Goal: Use online tool/utility: Utilize a website feature to perform a specific function

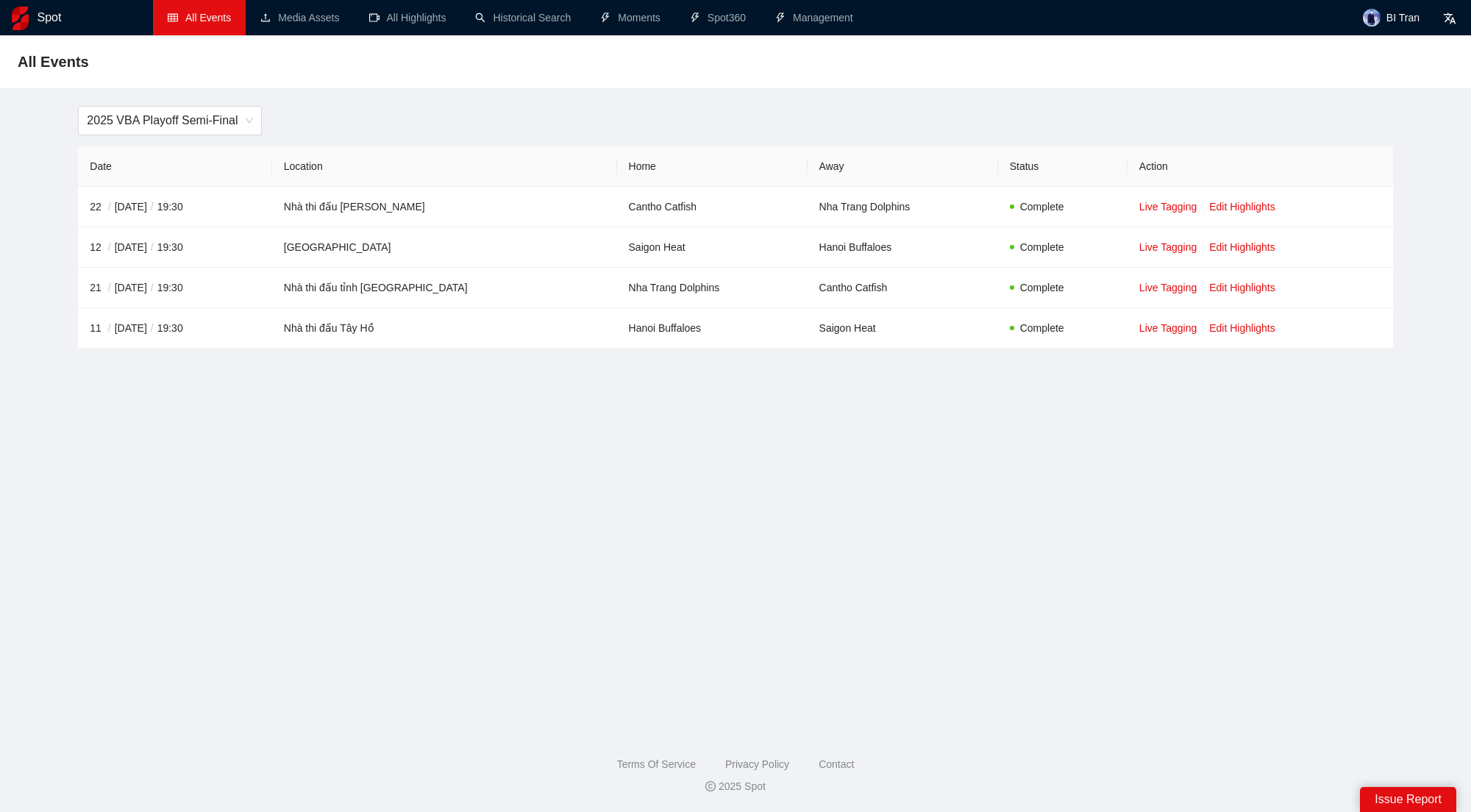
click at [212, 28] on li "All Events" at bounding box center [199, 17] width 93 height 36
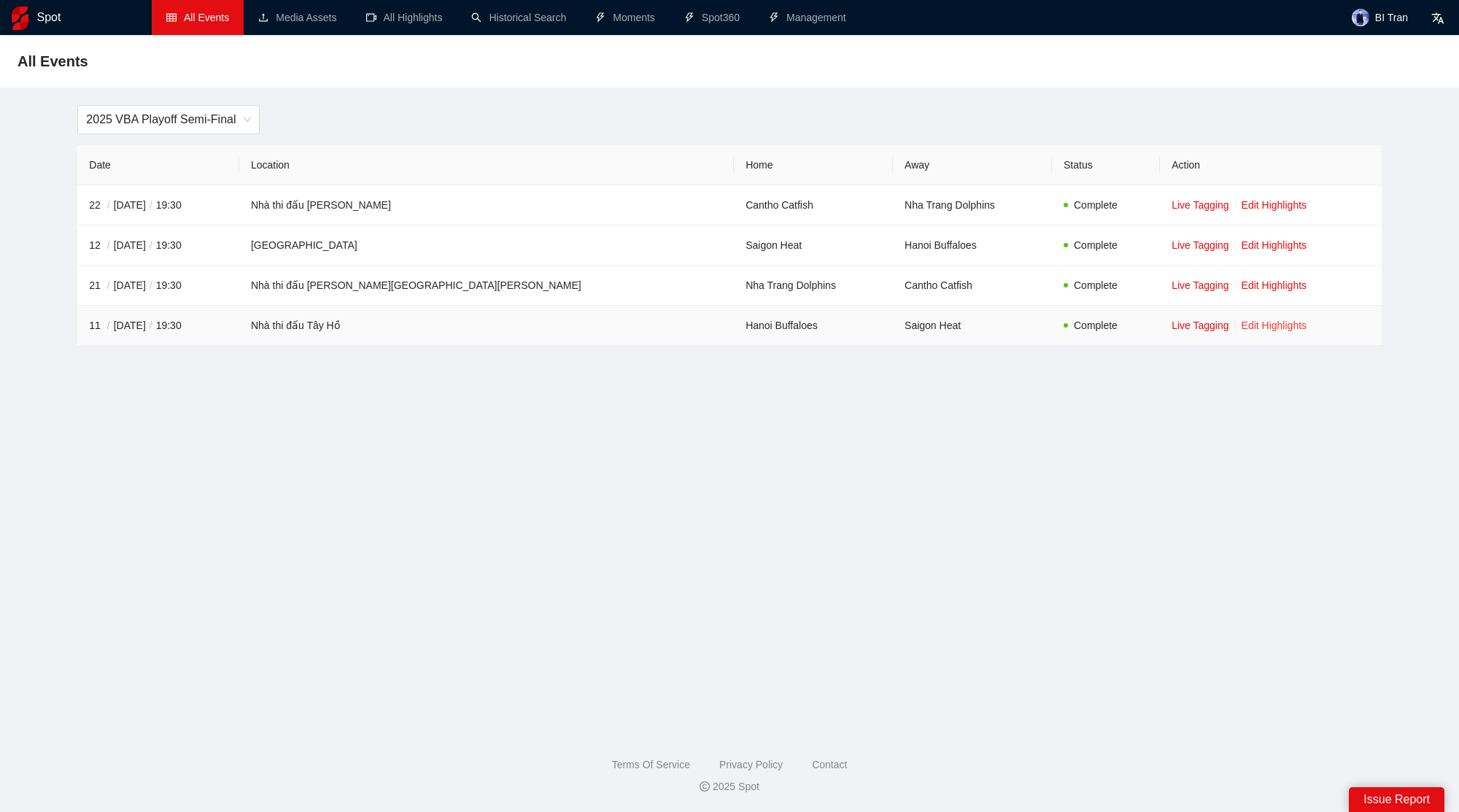
click at [1242, 324] on link "Edit Highlights" at bounding box center [1275, 325] width 66 height 12
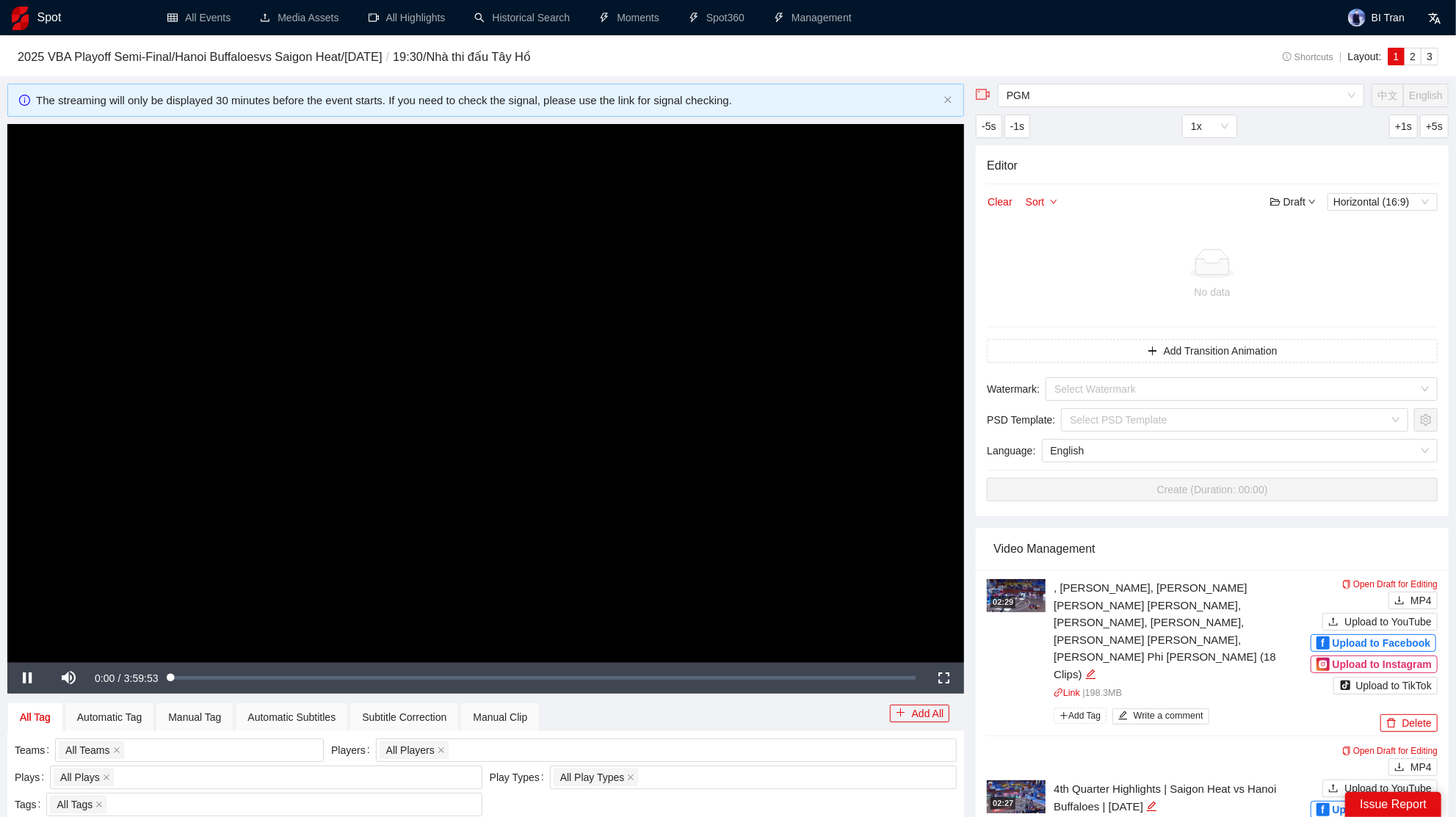
click at [544, 438] on video "Video Player" at bounding box center [486, 393] width 957 height 538
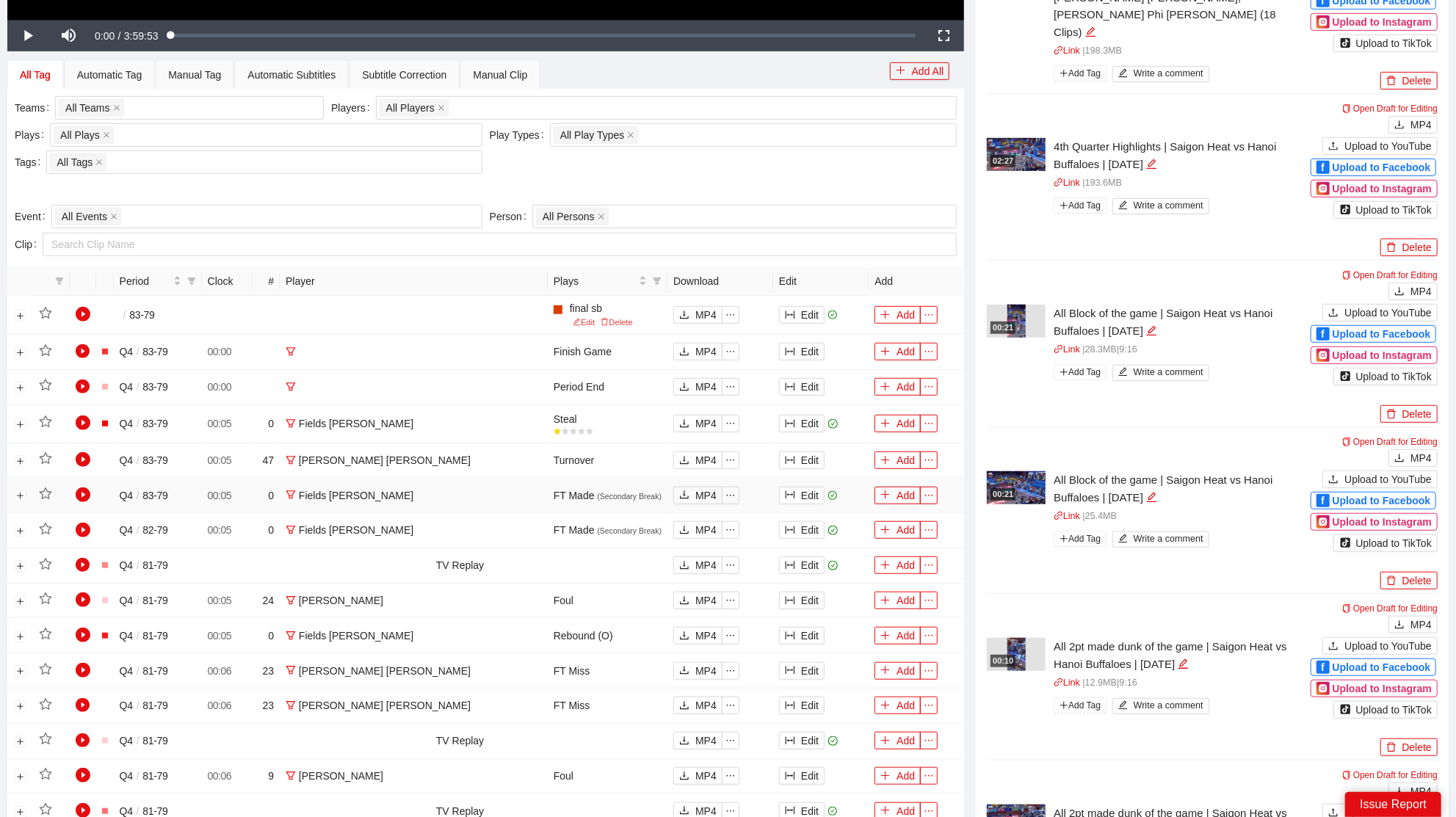
scroll to position [32, 0]
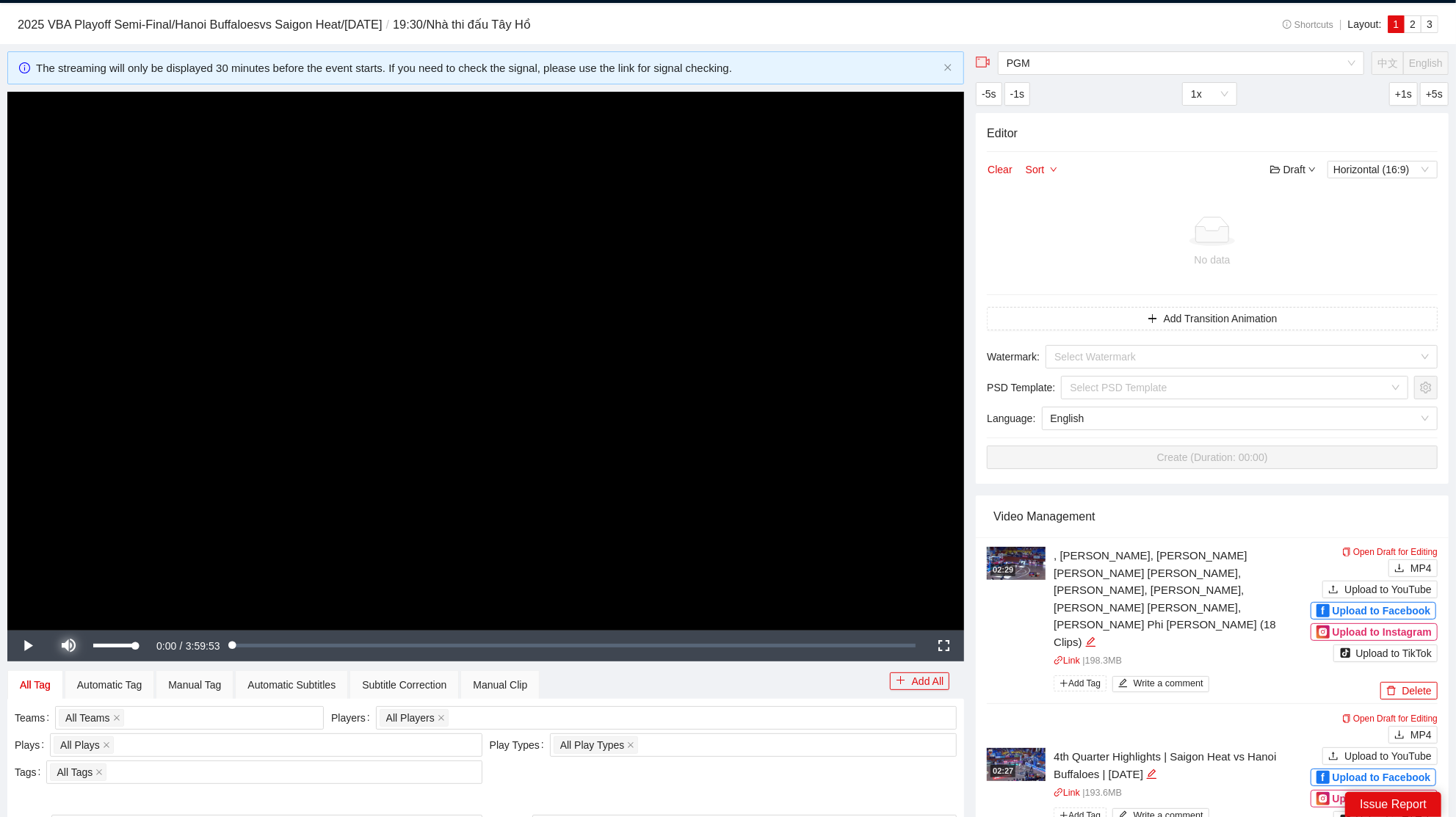
click at [64, 646] on span "Video Player" at bounding box center [69, 646] width 41 height 0
click at [494, 404] on video "Video Player" at bounding box center [486, 361] width 957 height 538
click at [266, 643] on div "Loaded : 0.21% 0:29:37 0:00:01" at bounding box center [544, 645] width 745 height 5
drag, startPoint x: 326, startPoint y: 646, endPoint x: 403, endPoint y: 651, distance: 77.2
click at [328, 646] on div "Loaded : 0.00% 0:49:04 0:49:04" at bounding box center [546, 645] width 739 height 5
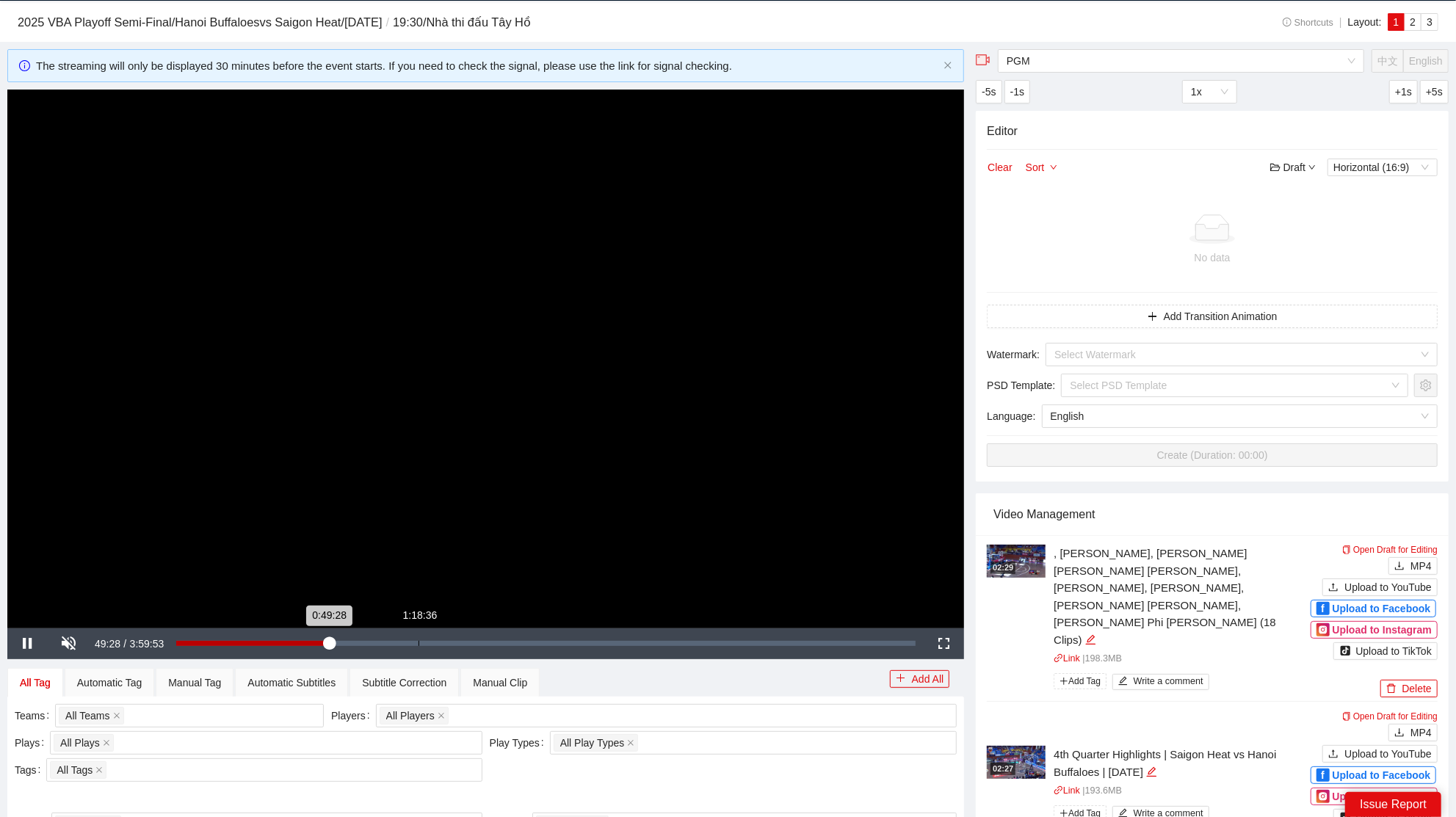
scroll to position [35, 0]
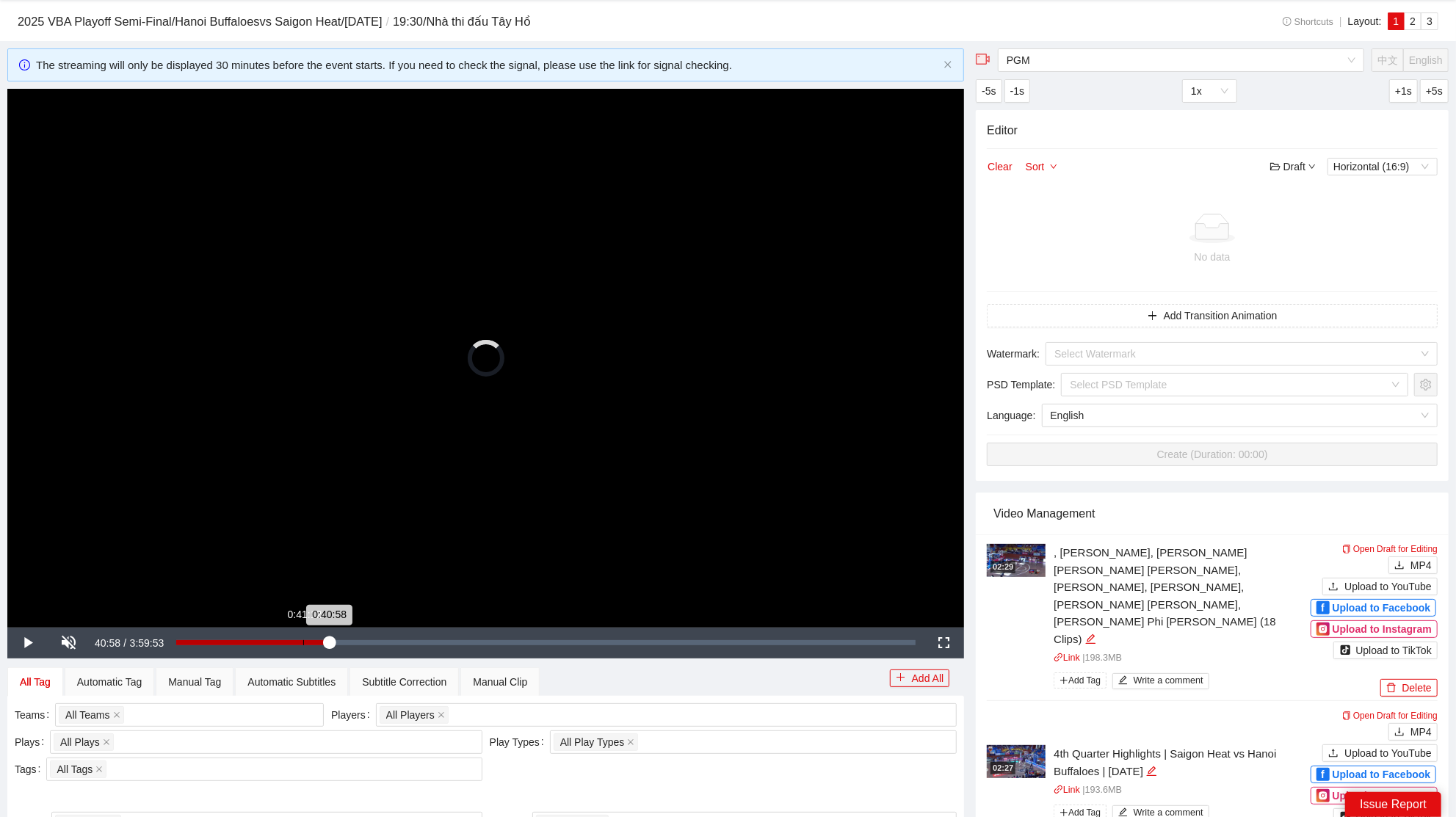
click at [305, 647] on div "Loaded : 20.80% 0:41:12 0:40:58" at bounding box center [546, 642] width 754 height 31
click at [290, 645] on div "Loaded : 17.42% 0:36:12 0:41:42" at bounding box center [546, 642] width 754 height 31
click at [298, 641] on div "Loaded : 15.51% 0:39:47 0:39:32" at bounding box center [546, 642] width 739 height 5
click at [298, 640] on div "0:39:36" at bounding box center [238, 642] width 122 height 5
click at [305, 643] on div "0:41:57" at bounding box center [241, 642] width 129 height 5
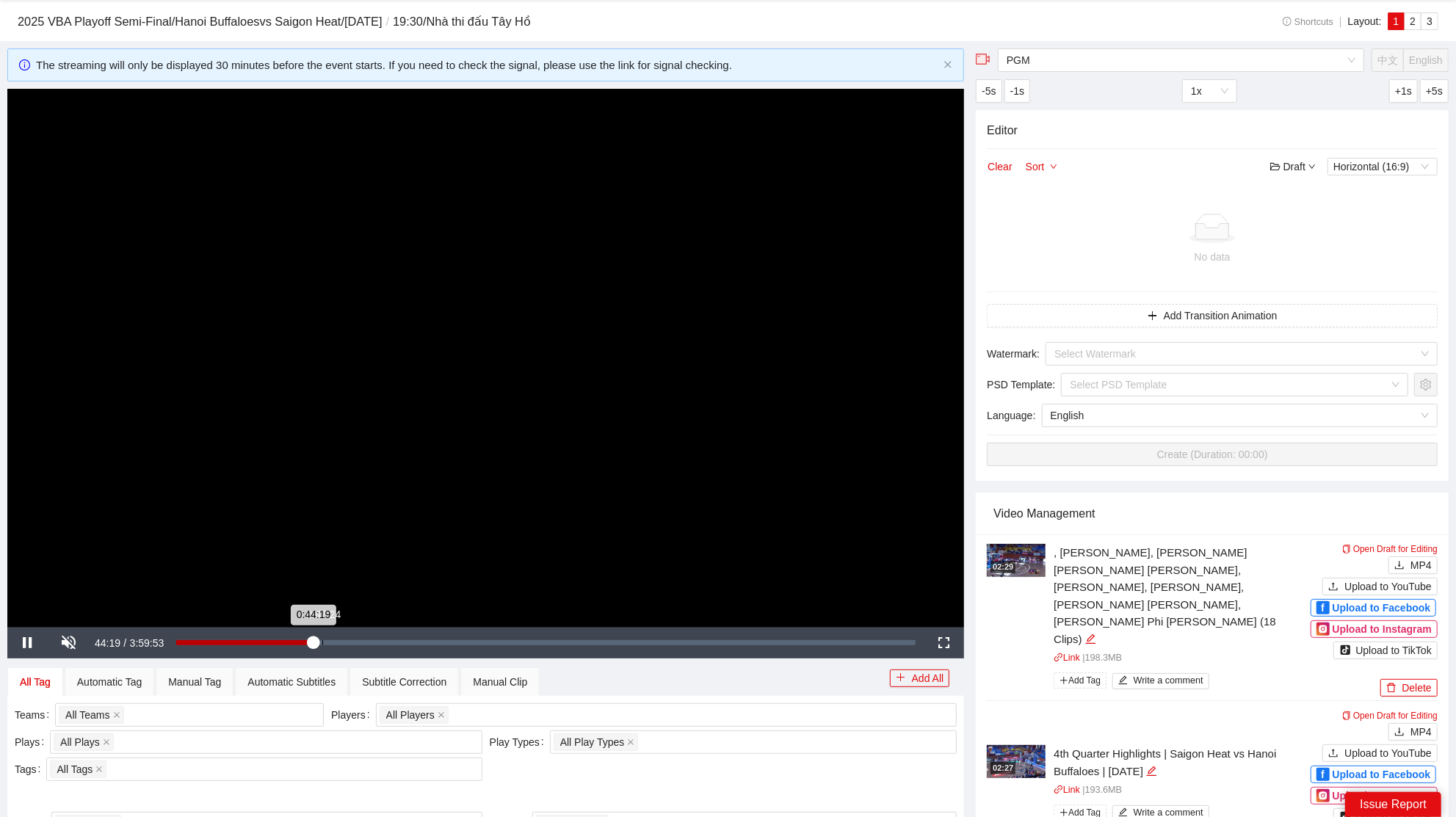
click at [321, 648] on div "Loaded : 18.55% 0:47:24 0:44:19" at bounding box center [546, 642] width 754 height 31
click at [322, 644] on div "0:47:25" at bounding box center [250, 642] width 146 height 5
click at [336, 641] on div "0:51:41" at bounding box center [256, 642] width 159 height 5
click at [345, 645] on div "Loaded : 21.72% 0:54:47 0:51:57" at bounding box center [546, 642] width 754 height 31
click at [350, 643] on div "0:56:27" at bounding box center [263, 642] width 174 height 5
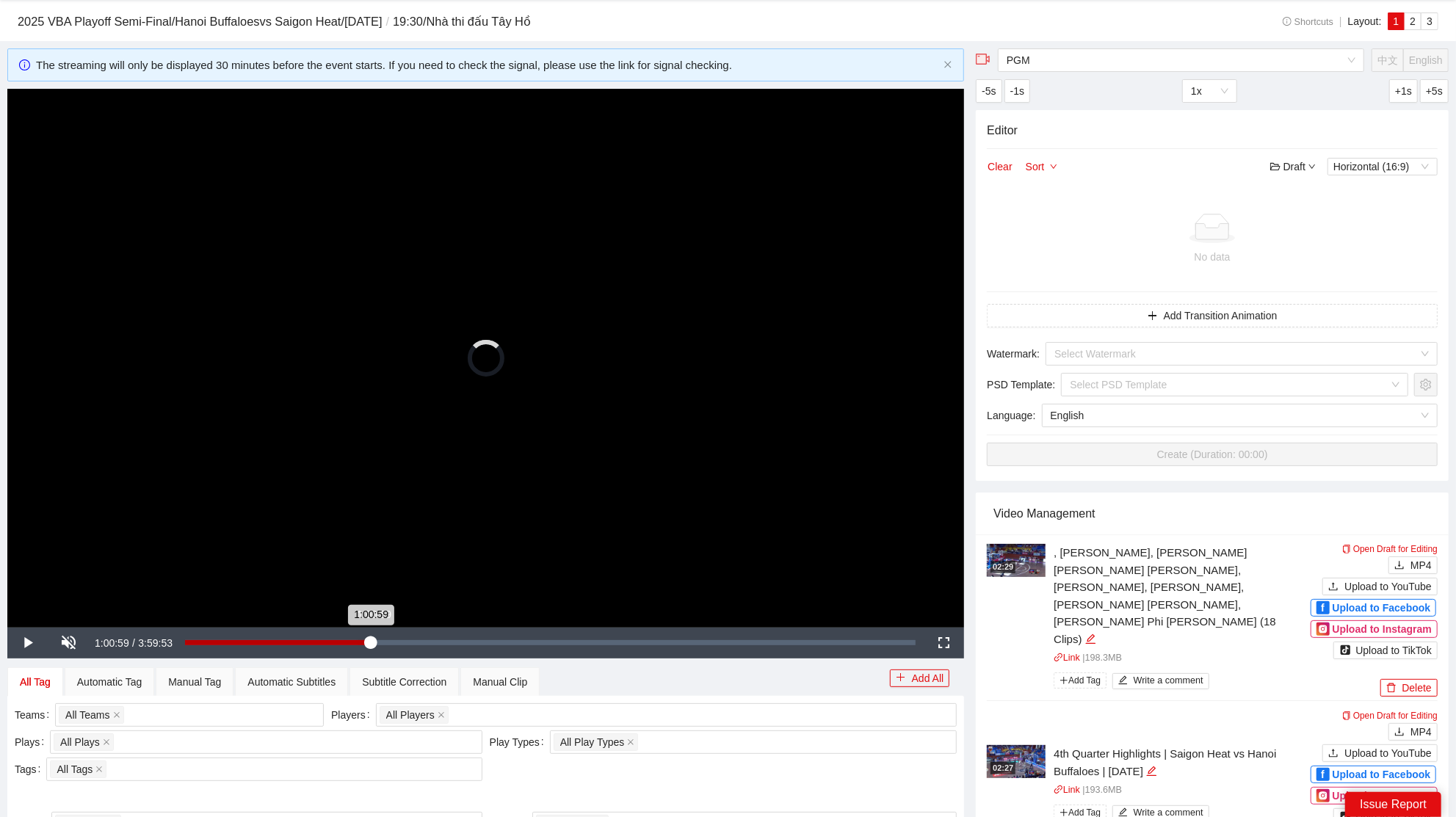
click at [363, 643] on div "Loaded : 23.55% 1:00:59 1:00:59" at bounding box center [550, 642] width 731 height 5
click at [384, 640] on div "Loaded : 25.43% 1:05:30 1:05:30" at bounding box center [550, 642] width 731 height 5
click at [393, 640] on div "Loaded : 27.34% 1:08:24 1:08:24" at bounding box center [550, 642] width 731 height 5
click at [412, 644] on div "Loaded : 28.55% 1:13:56 1:08:24" at bounding box center [550, 642] width 745 height 31
click at [431, 643] on div "1:20:55" at bounding box center [431, 642] width 1 height 5
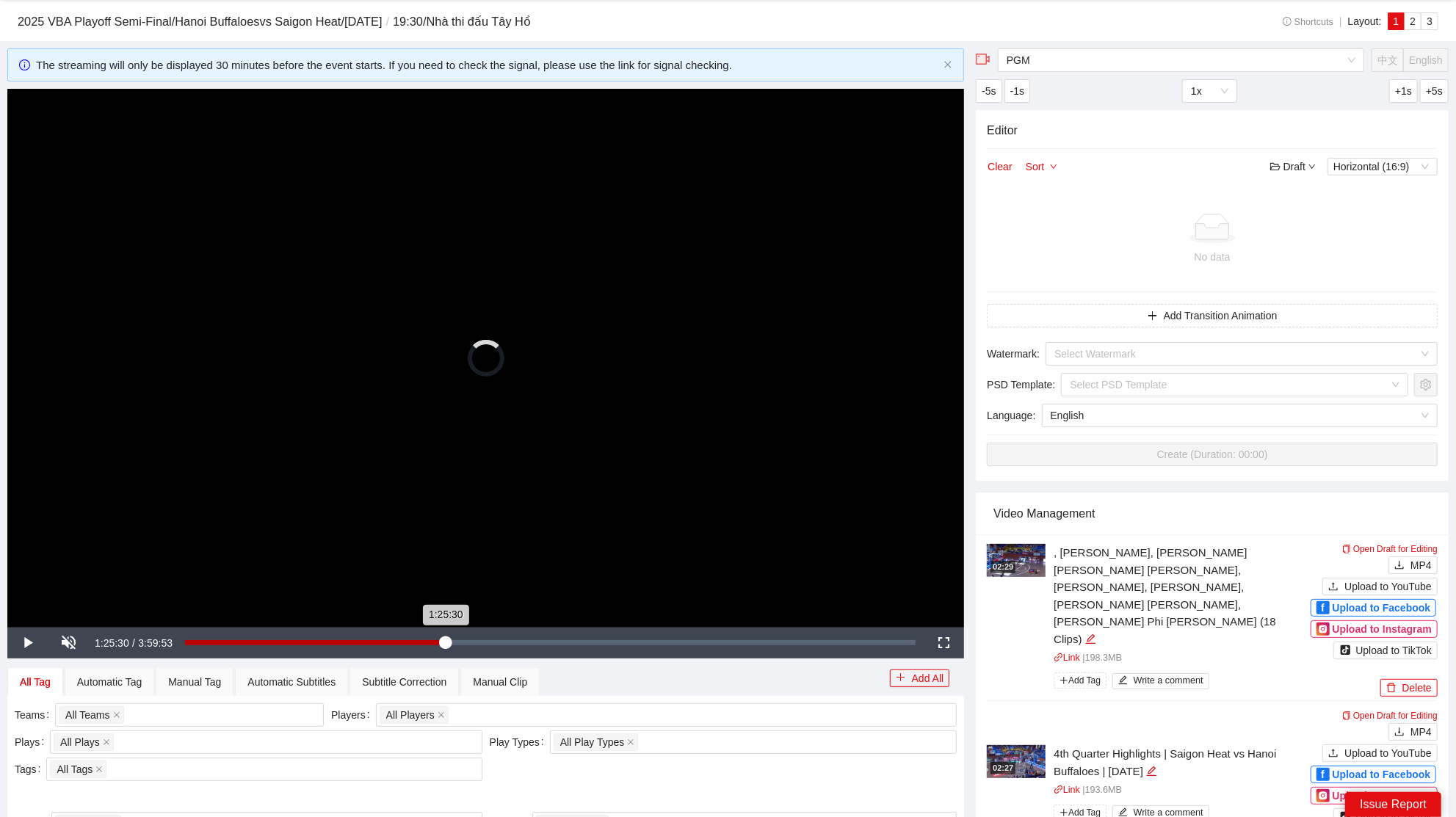
click at [445, 645] on div "Loaded : 33.76% 1:25:30 1:25:30" at bounding box center [550, 642] width 745 height 31
click at [458, 644] on div "Loaded : 35.68% 1:28:52 1:25:30" at bounding box center [550, 642] width 745 height 31
click at [483, 640] on div "1:37:32" at bounding box center [483, 642] width 1 height 5
click at [471, 641] on div "1:33:56" at bounding box center [471, 642] width 1 height 5
click at [489, 432] on video "Video Player" at bounding box center [486, 358] width 957 height 538
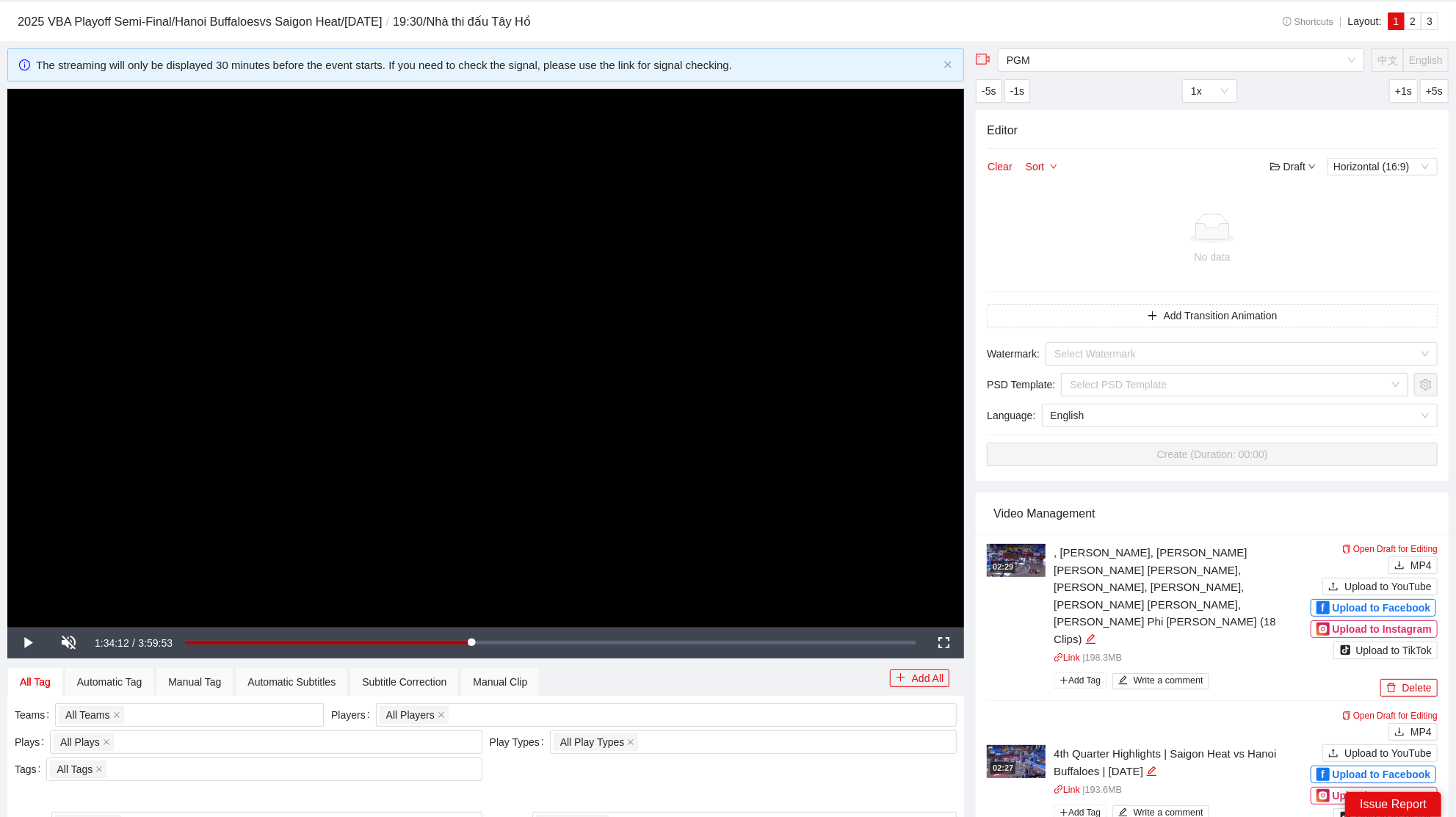
click at [661, 375] on video "Video Player" at bounding box center [486, 358] width 957 height 538
click at [464, 642] on div "1:32:15" at bounding box center [325, 642] width 281 height 5
click at [461, 641] on div "1:31:46" at bounding box center [324, 642] width 280 height 5
click at [460, 640] on div "1:31:03" at bounding box center [323, 642] width 277 height 5
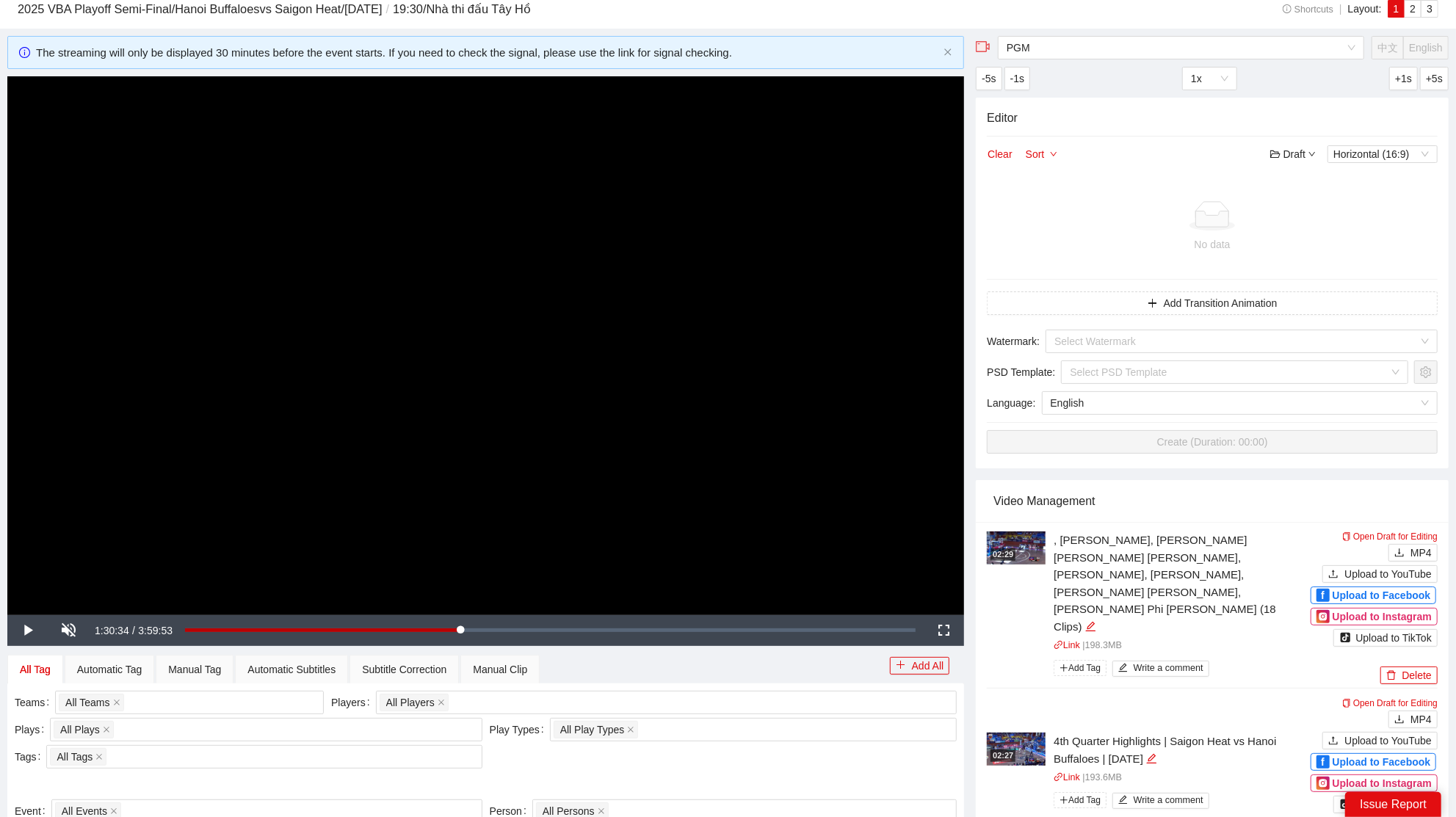
scroll to position [87, 0]
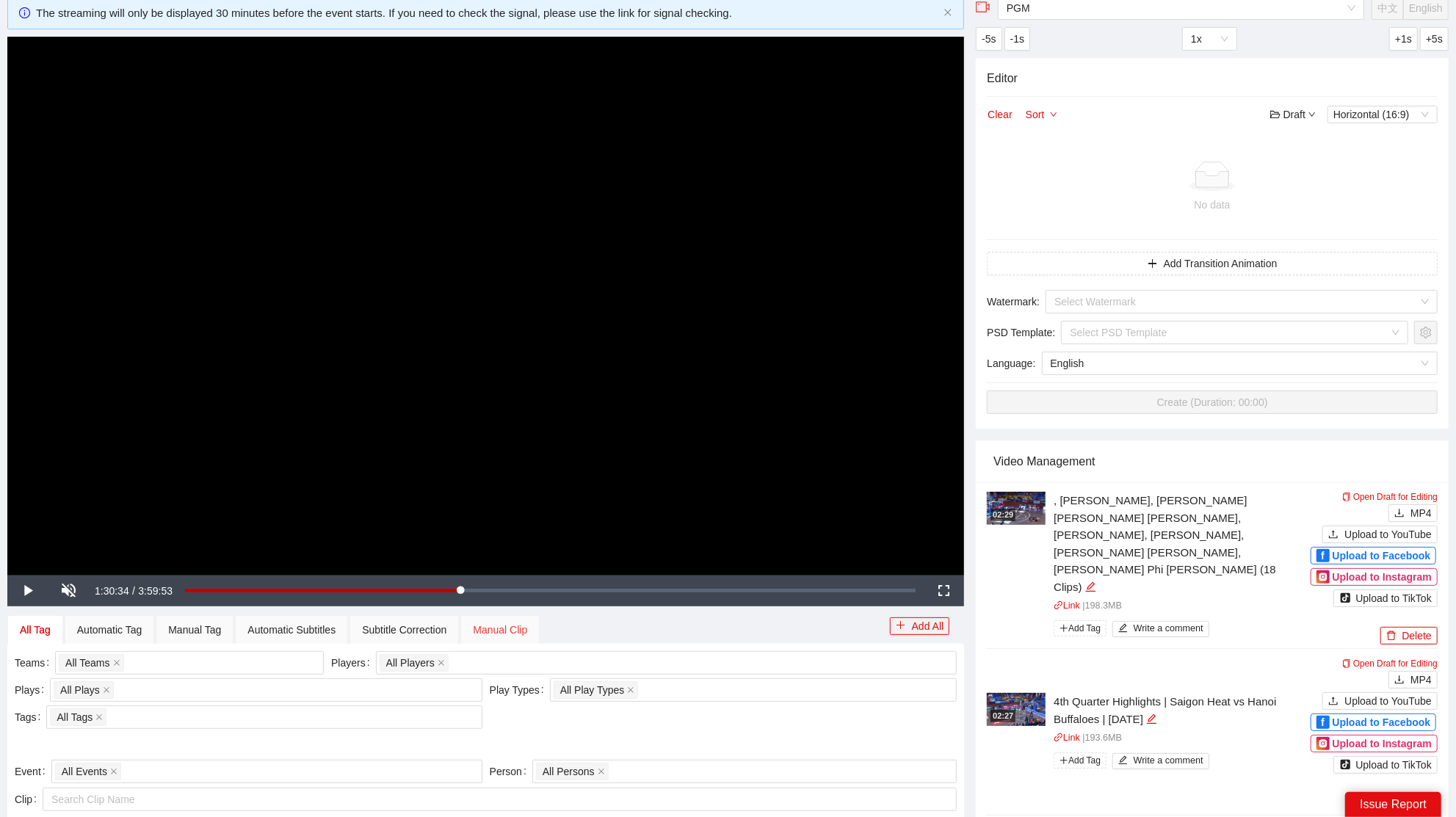
click at [504, 619] on div "Manual Clip" at bounding box center [499, 629] width 79 height 29
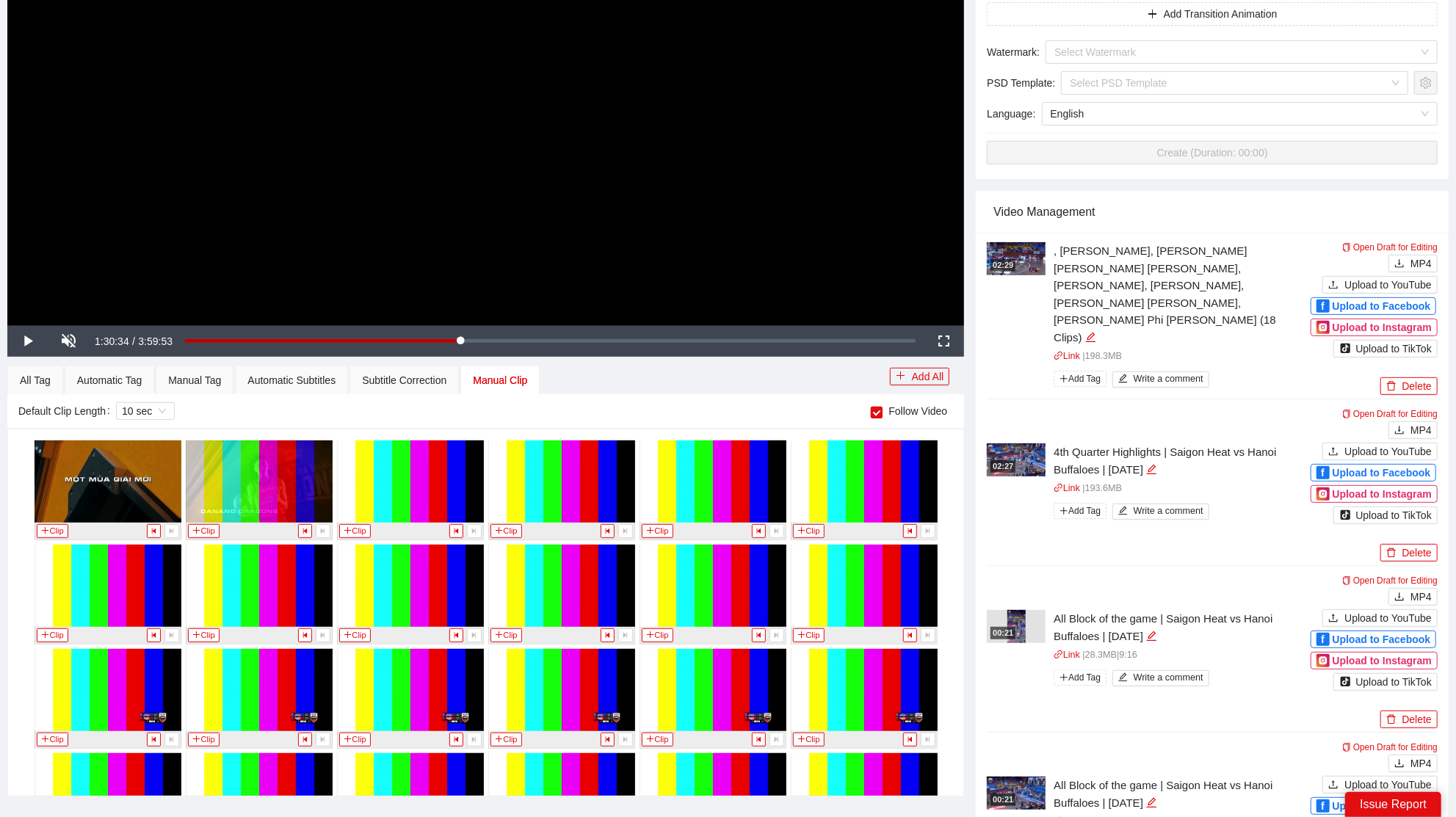
scroll to position [5064, 0]
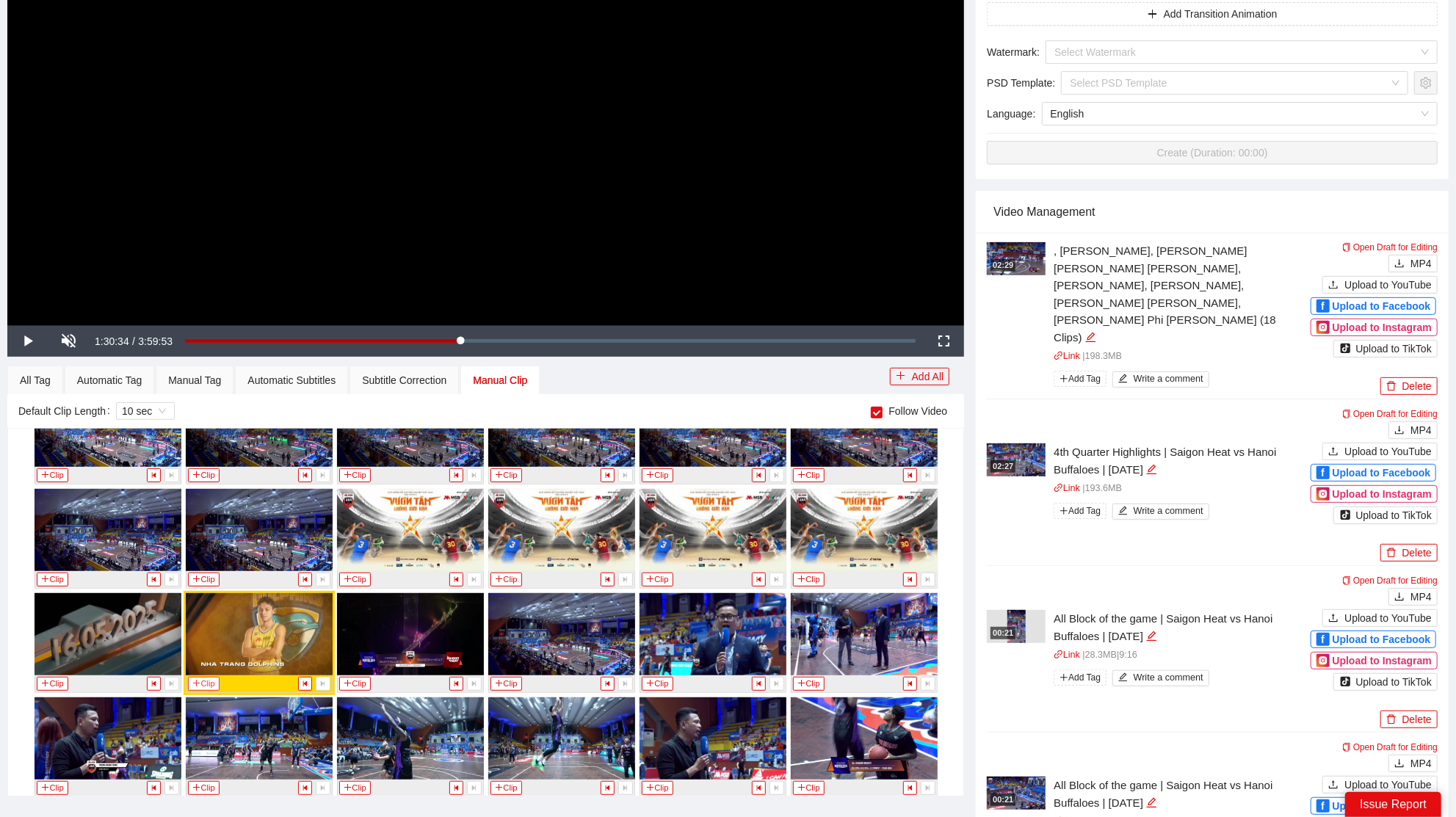
click at [193, 679] on icon "plus" at bounding box center [196, 683] width 8 height 8
click at [209, 378] on div "Manual Tag" at bounding box center [195, 380] width 53 height 16
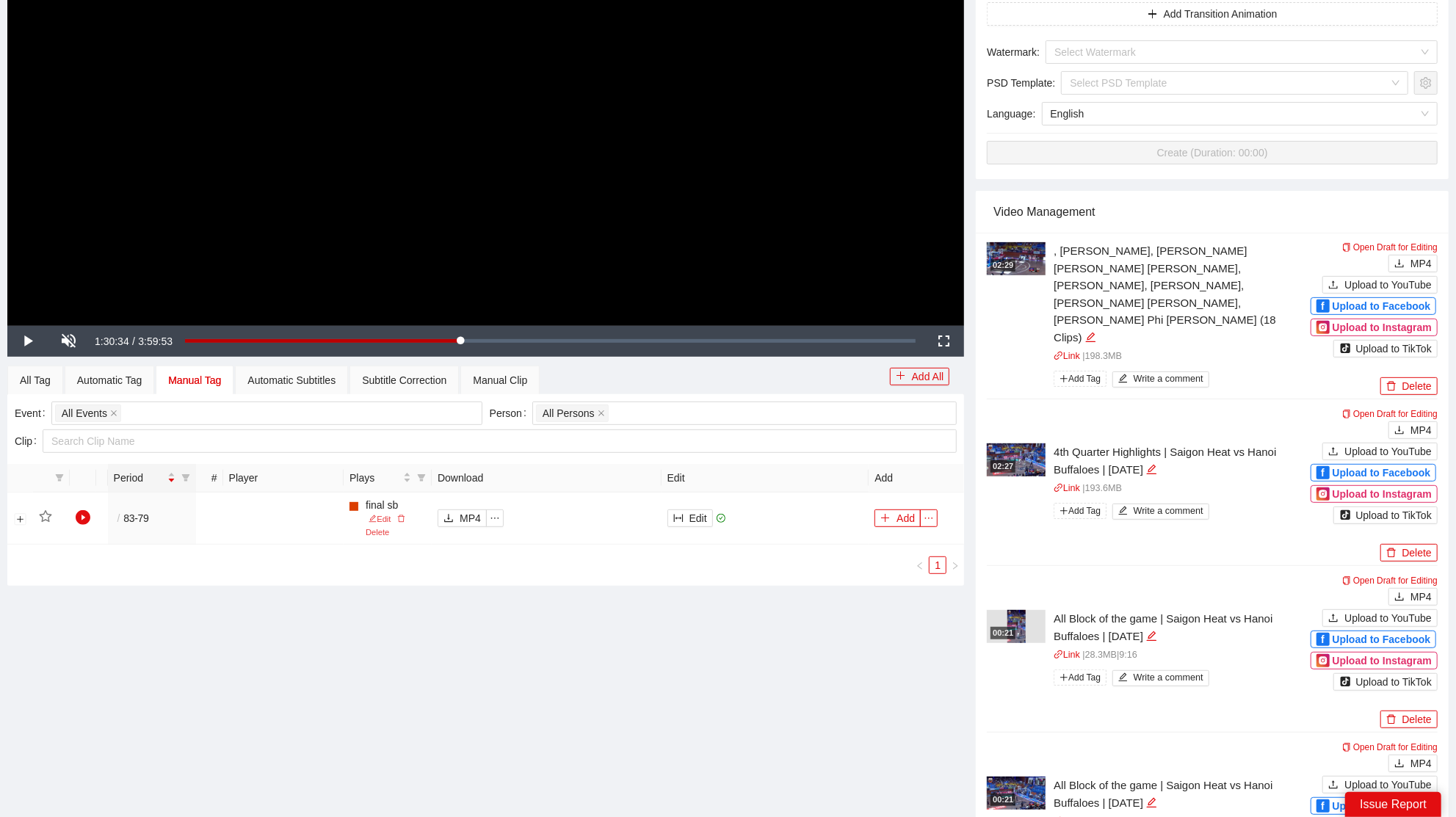
click at [207, 374] on div "Manual Tag" at bounding box center [195, 380] width 53 height 16
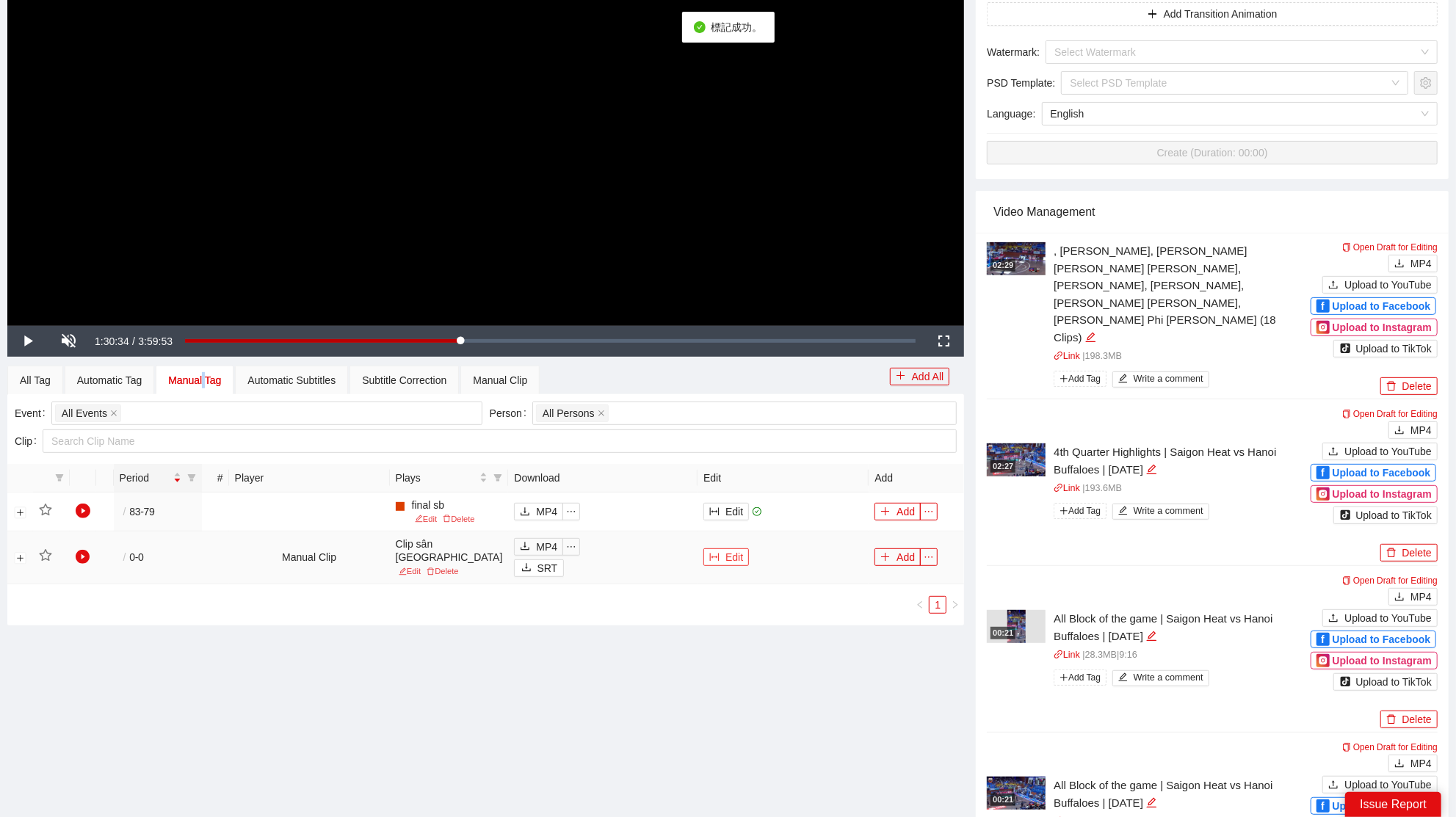
click at [721, 566] on button "Edit" at bounding box center [726, 556] width 45 height 17
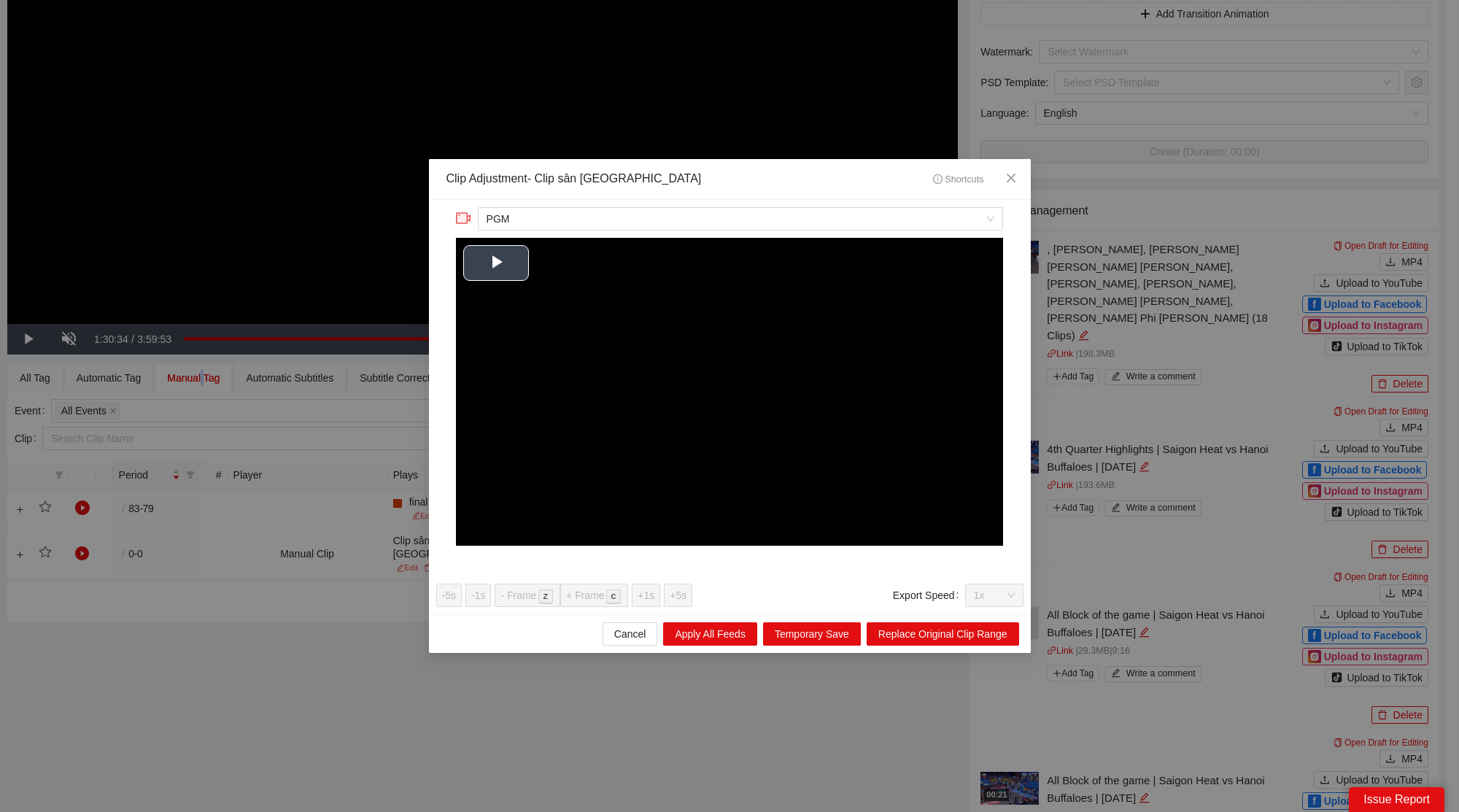
click at [659, 336] on video "Video Player" at bounding box center [729, 391] width 547 height 308
click at [1008, 181] on icon "close" at bounding box center [1011, 178] width 9 height 9
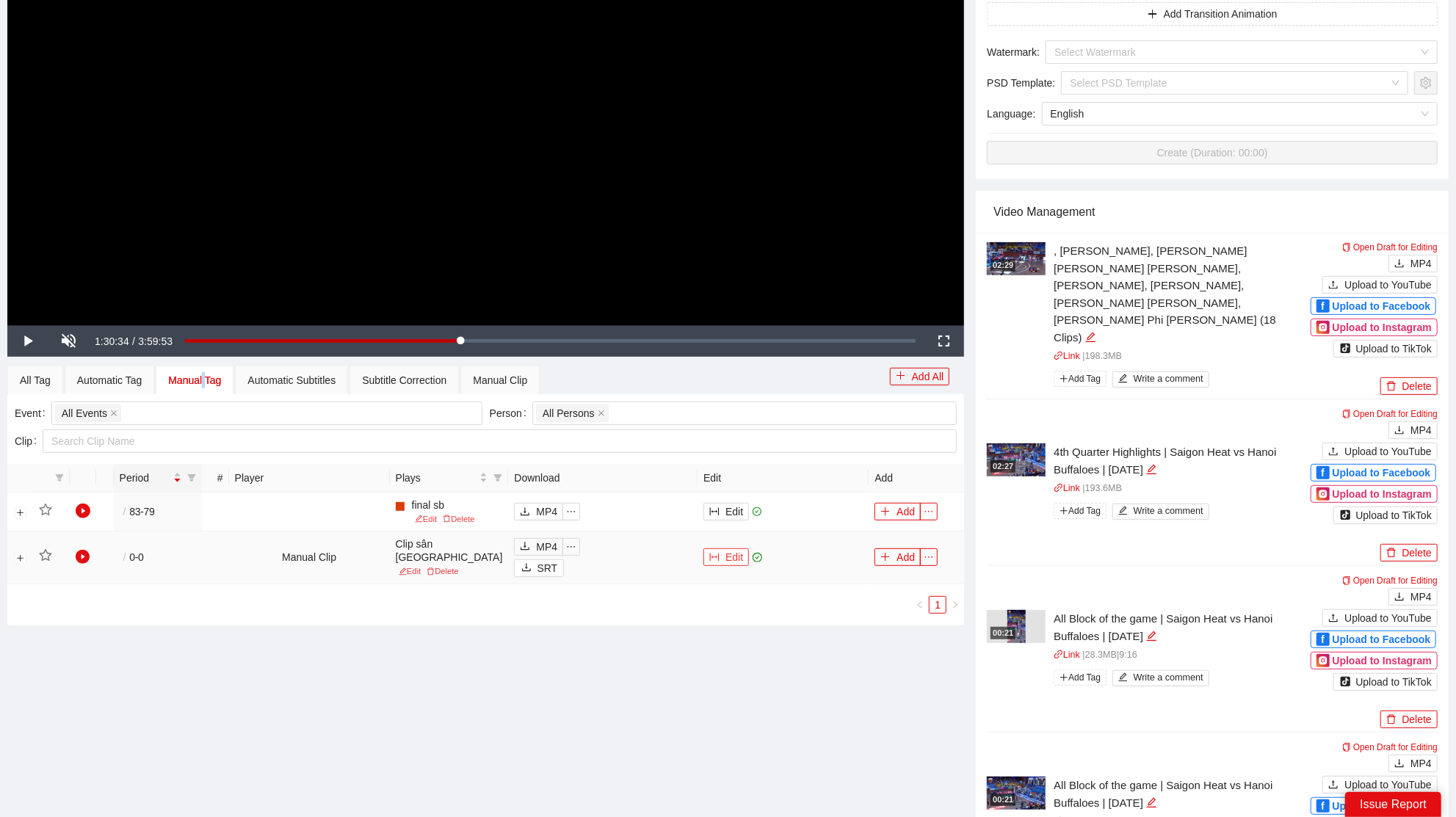
click at [717, 563] on button "Edit" at bounding box center [726, 556] width 45 height 17
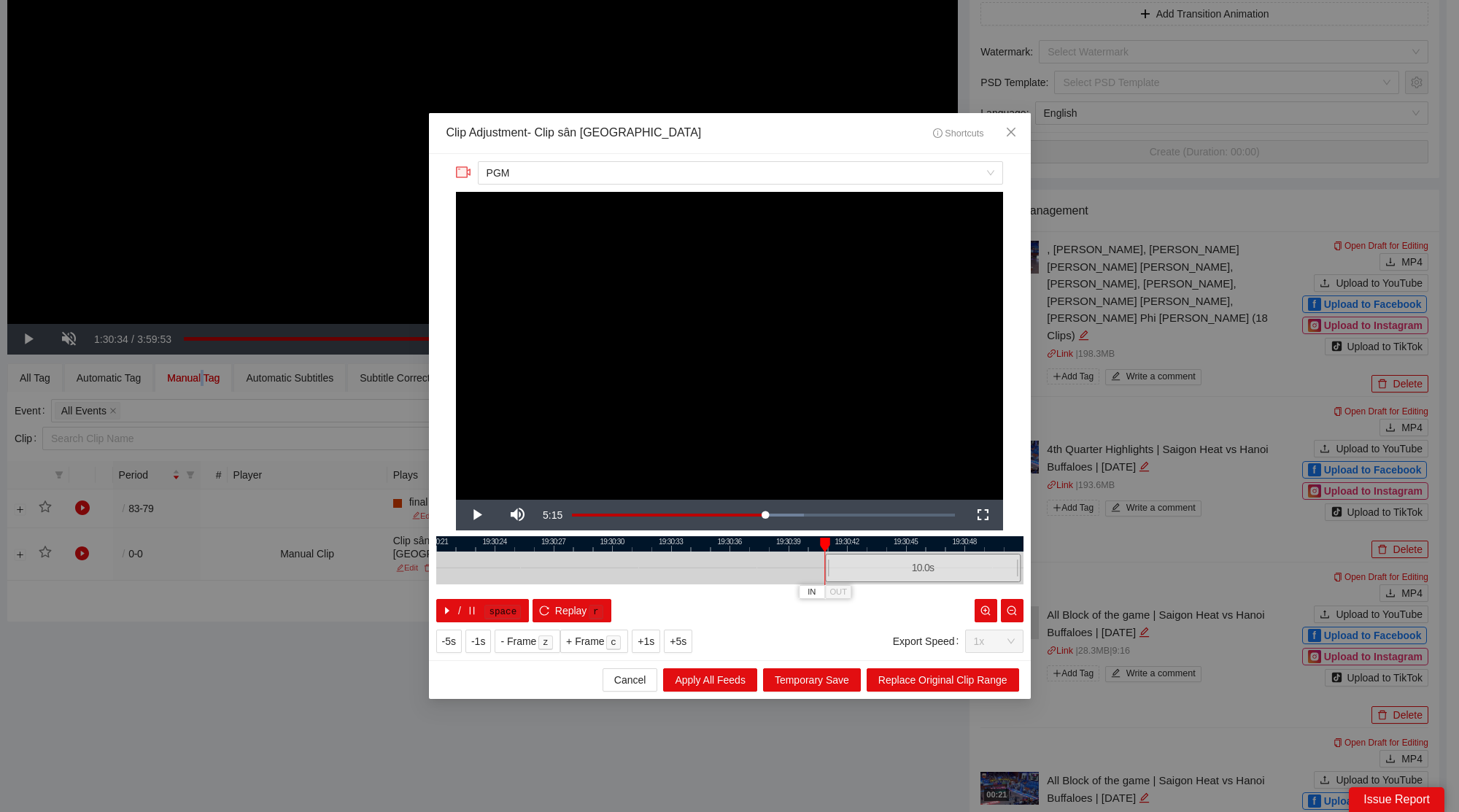
drag, startPoint x: 684, startPoint y: 569, endPoint x: 883, endPoint y: 566, distance: 199.0
click at [875, 587] on div "19:30:21 19:30:24 19:30:27 19:30:30 19:30:33 19:30:36 19:30:39 19:30:42 19:30:4…" at bounding box center [730, 579] width 587 height 86
drag, startPoint x: 898, startPoint y: 542, endPoint x: 689, endPoint y: 556, distance: 209.5
click at [688, 548] on div at bounding box center [535, 544] width 587 height 15
drag, startPoint x: 688, startPoint y: 572, endPoint x: 695, endPoint y: 593, distance: 22.1
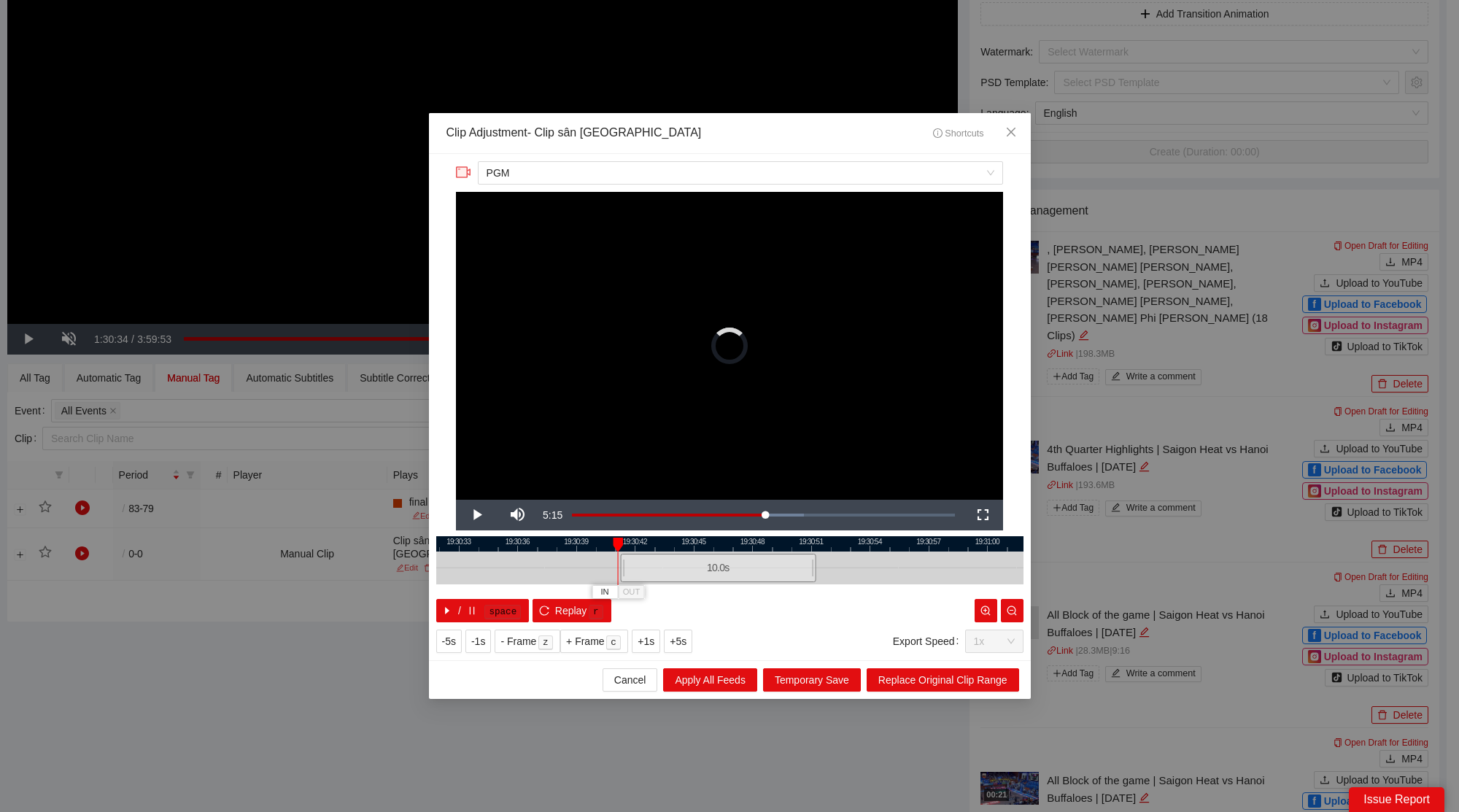
click at [695, 593] on div "19:30:30 19:30:33 19:30:36 19:30:39 19:30:42 19:30:45 19:30:48 19:30:51 19:30:5…" at bounding box center [730, 579] width 587 height 86
drag, startPoint x: 809, startPoint y: 562, endPoint x: 776, endPoint y: 594, distance: 46.0
click at [777, 593] on div "19:30:30 19:30:33 19:30:36 19:30:39 19:30:42 19:30:45 19:30:48 19:30:51 19:30:5…" at bounding box center [730, 579] width 587 height 86
click at [960, 681] on span "Replace Original Clip Range" at bounding box center [943, 679] width 129 height 16
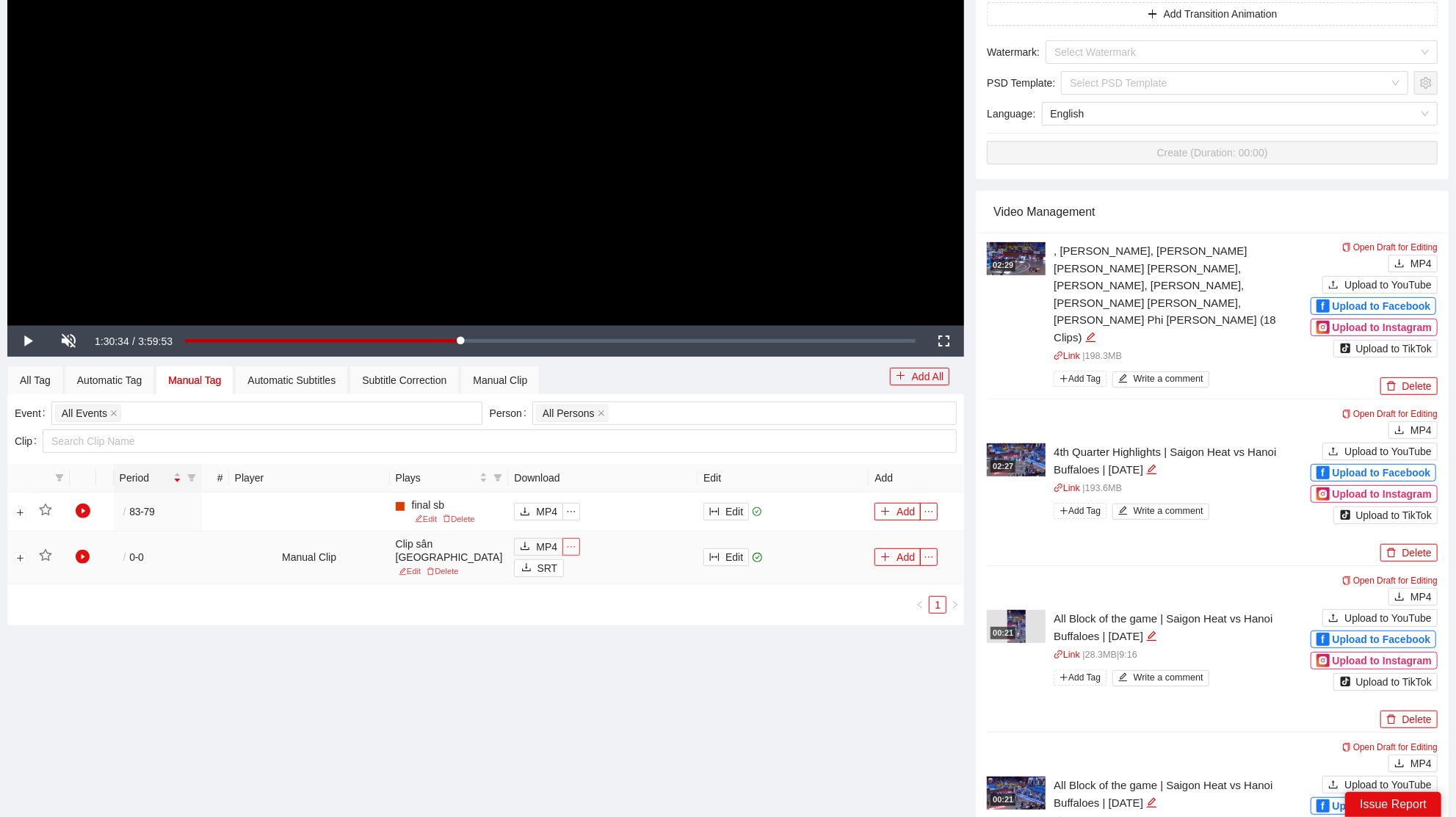
click at [566, 552] on icon "ellipsis" at bounding box center [572, 547] width 11 height 11
click at [524, 579] on div "PGM" at bounding box center [521, 580] width 37 height 16
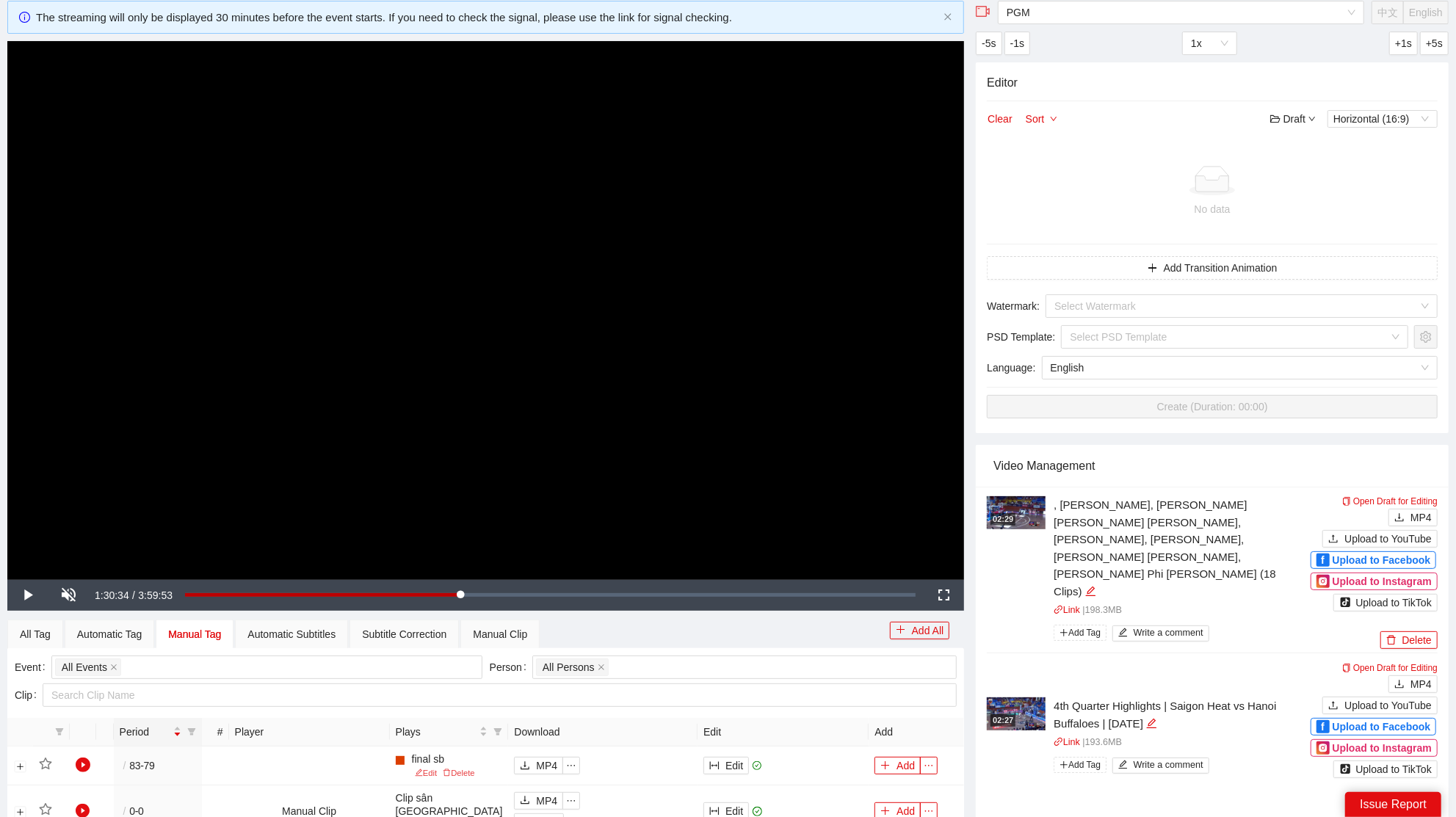
scroll to position [5, 0]
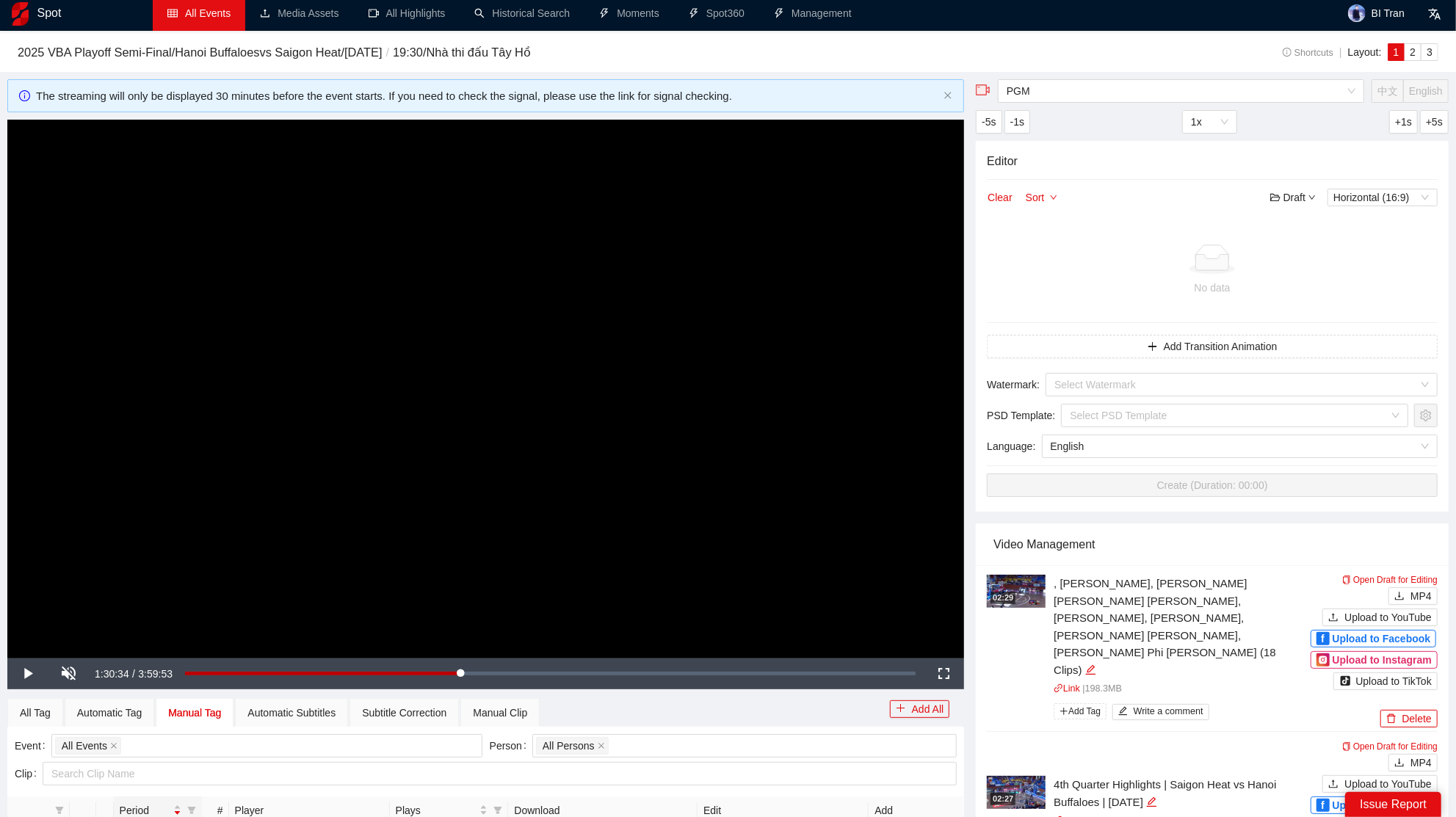
click at [205, 13] on link "All Events" at bounding box center [199, 14] width 63 height 12
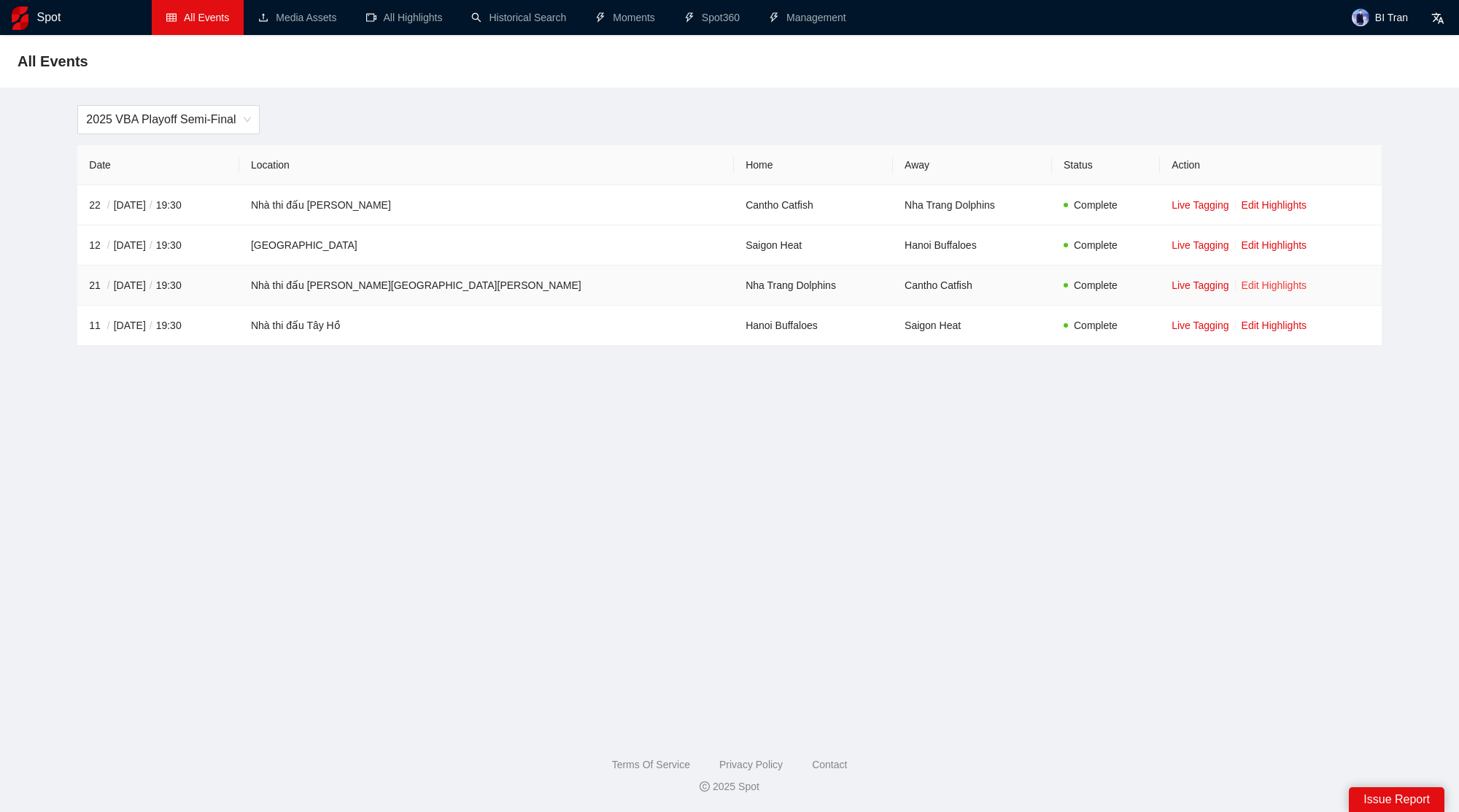
click at [1227, 290] on td "Live Tagging Edit Highlights" at bounding box center [1270, 285] width 221 height 40
click at [1242, 285] on link "Edit Highlights" at bounding box center [1275, 285] width 66 height 12
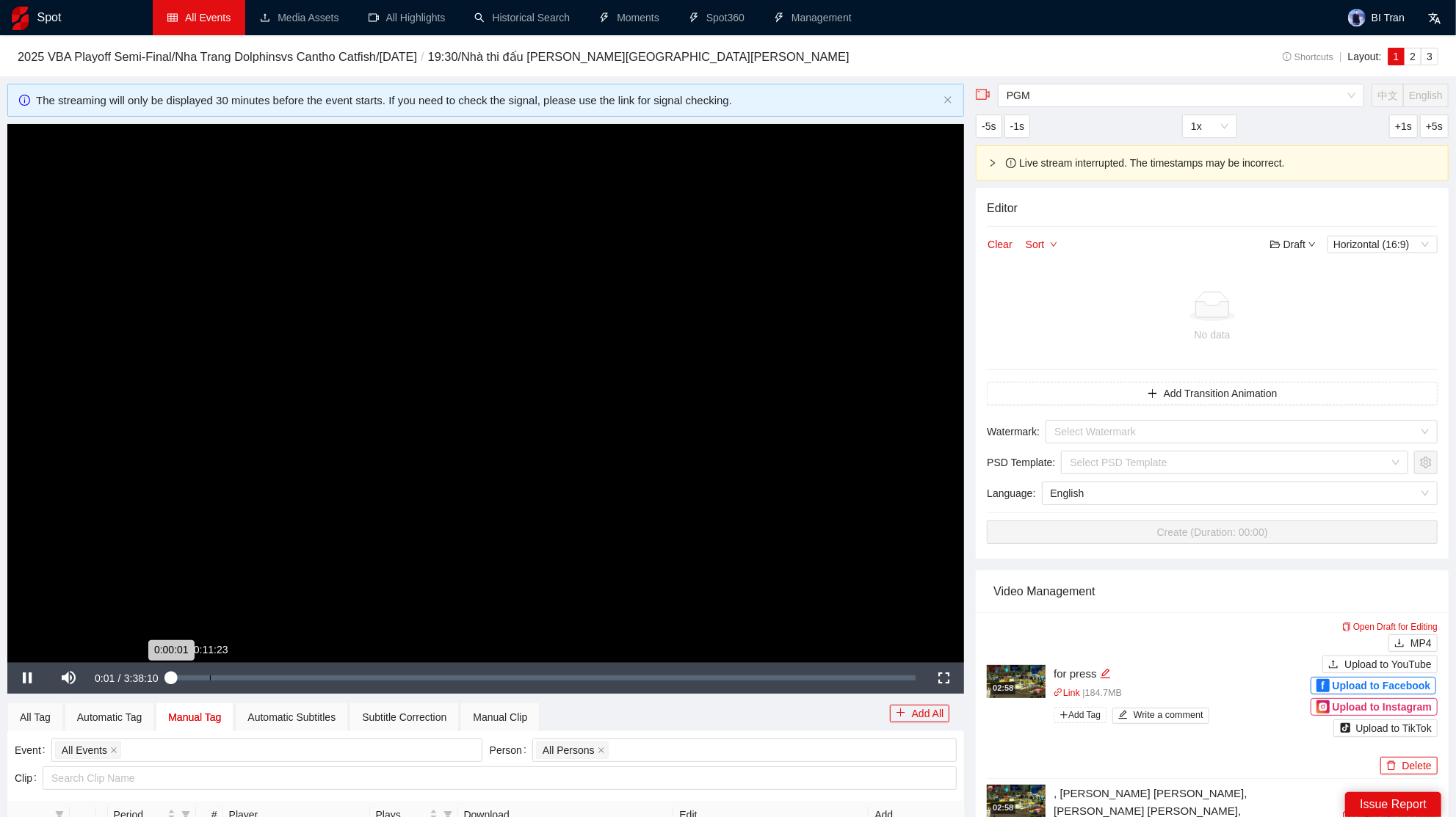
click at [220, 681] on div "Loaded : 0.05% 0:11:23 0:00:01" at bounding box center [544, 678] width 760 height 31
click at [250, 677] on div "Loaded : 6.02% 0:22:05 0:21:39" at bounding box center [546, 678] width 739 height 5
drag, startPoint x: 281, startPoint y: 681, endPoint x: 294, endPoint y: 681, distance: 13.0
click at [283, 681] on div "Loaded : 10.14% 0:31:11 0:30:58" at bounding box center [546, 678] width 754 height 31
click at [310, 670] on div "Loaded : 14.63% 0:39:12 0:31:40" at bounding box center [546, 678] width 754 height 31
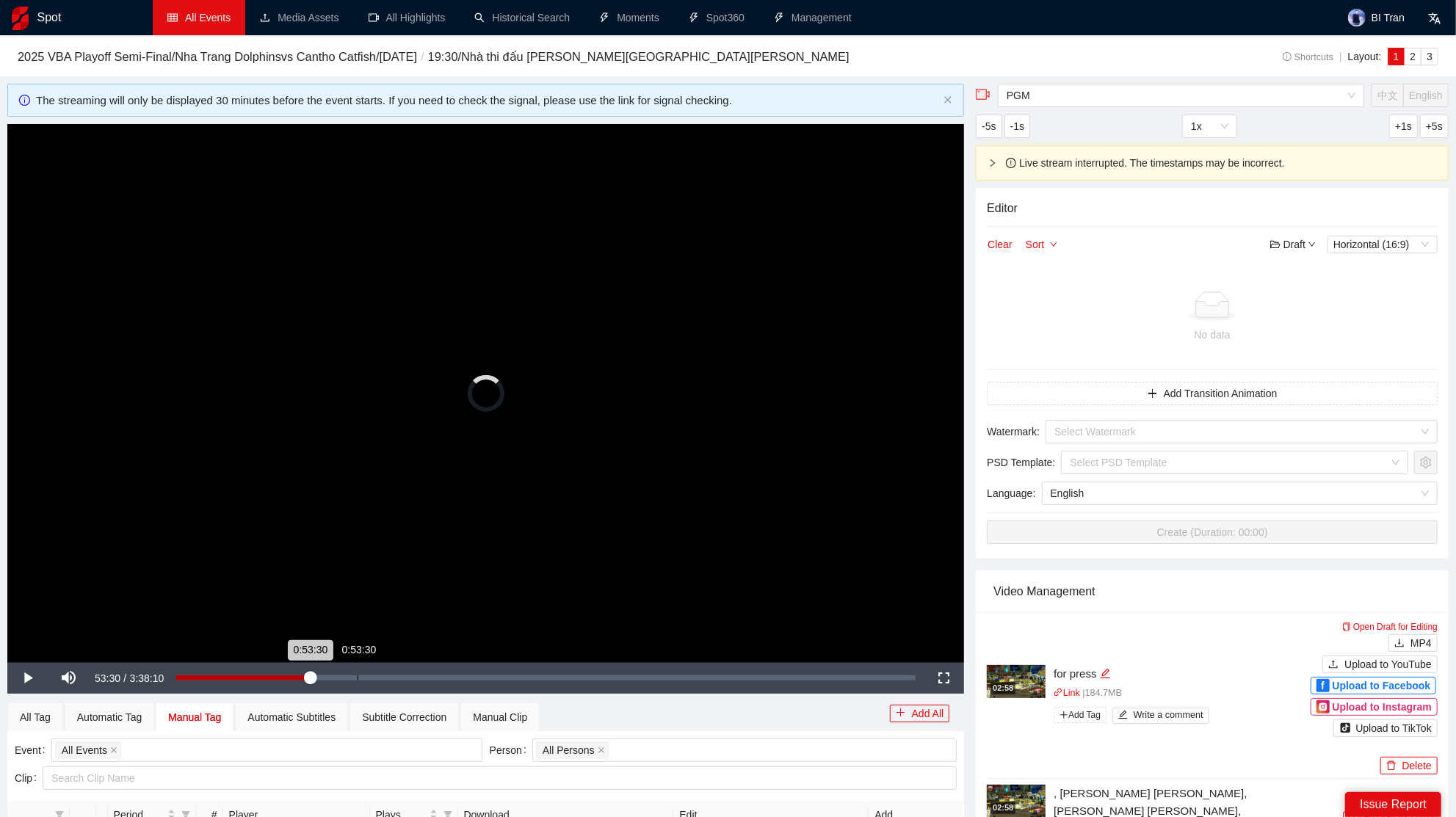
click at [358, 675] on div "Loaded : 18.12% 0:53:30 0:53:30" at bounding box center [546, 678] width 754 height 31
click at [421, 670] on div "Loaded : 24.75% 1:11:42 0:53:57" at bounding box center [546, 678] width 754 height 31
click at [452, 676] on div "1:19:30" at bounding box center [452, 678] width 1 height 5
click at [434, 676] on div "Loaded : 36.45% 1:15:34 1:19:31" at bounding box center [550, 678] width 731 height 5
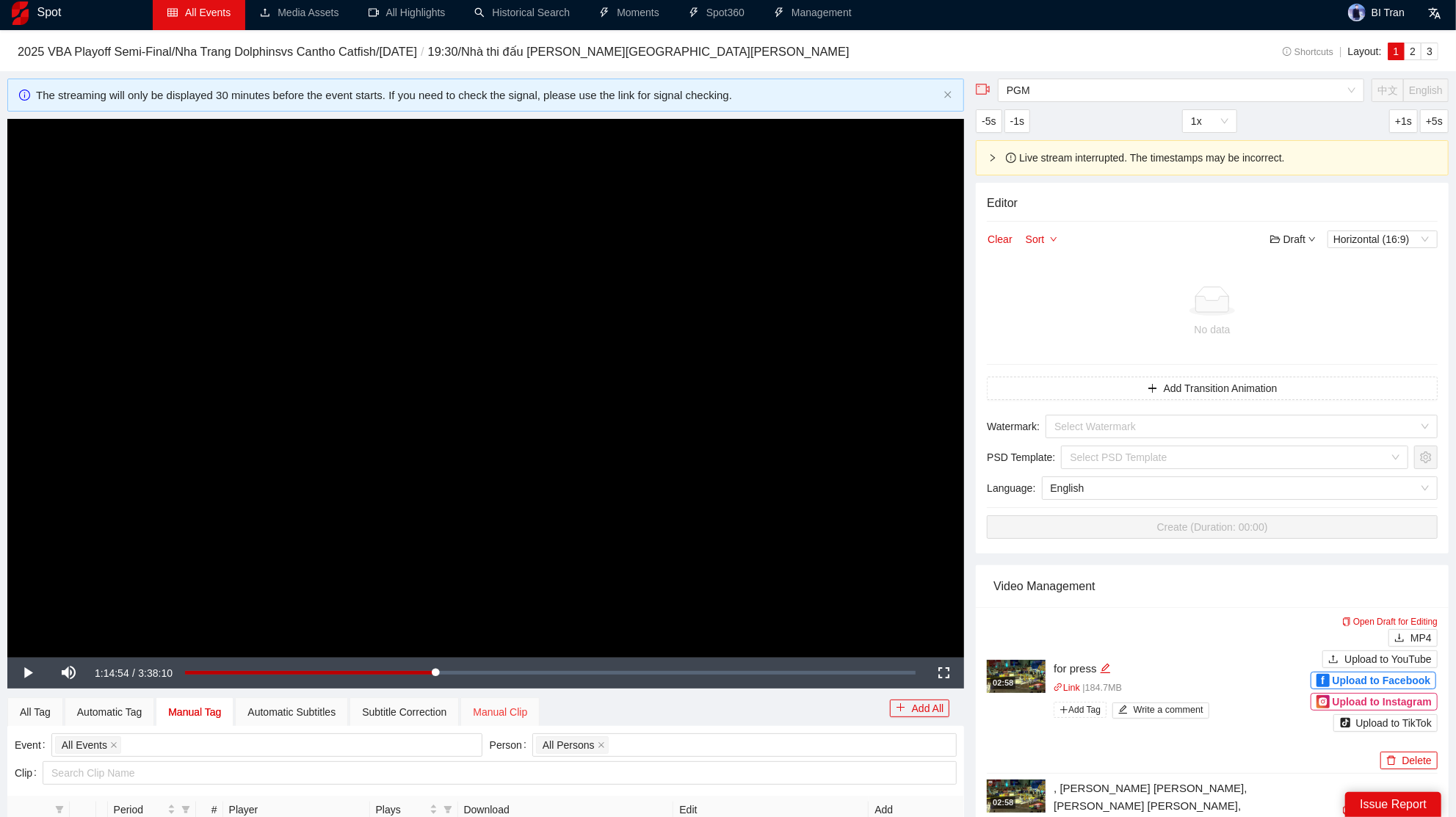
scroll to position [24, 0]
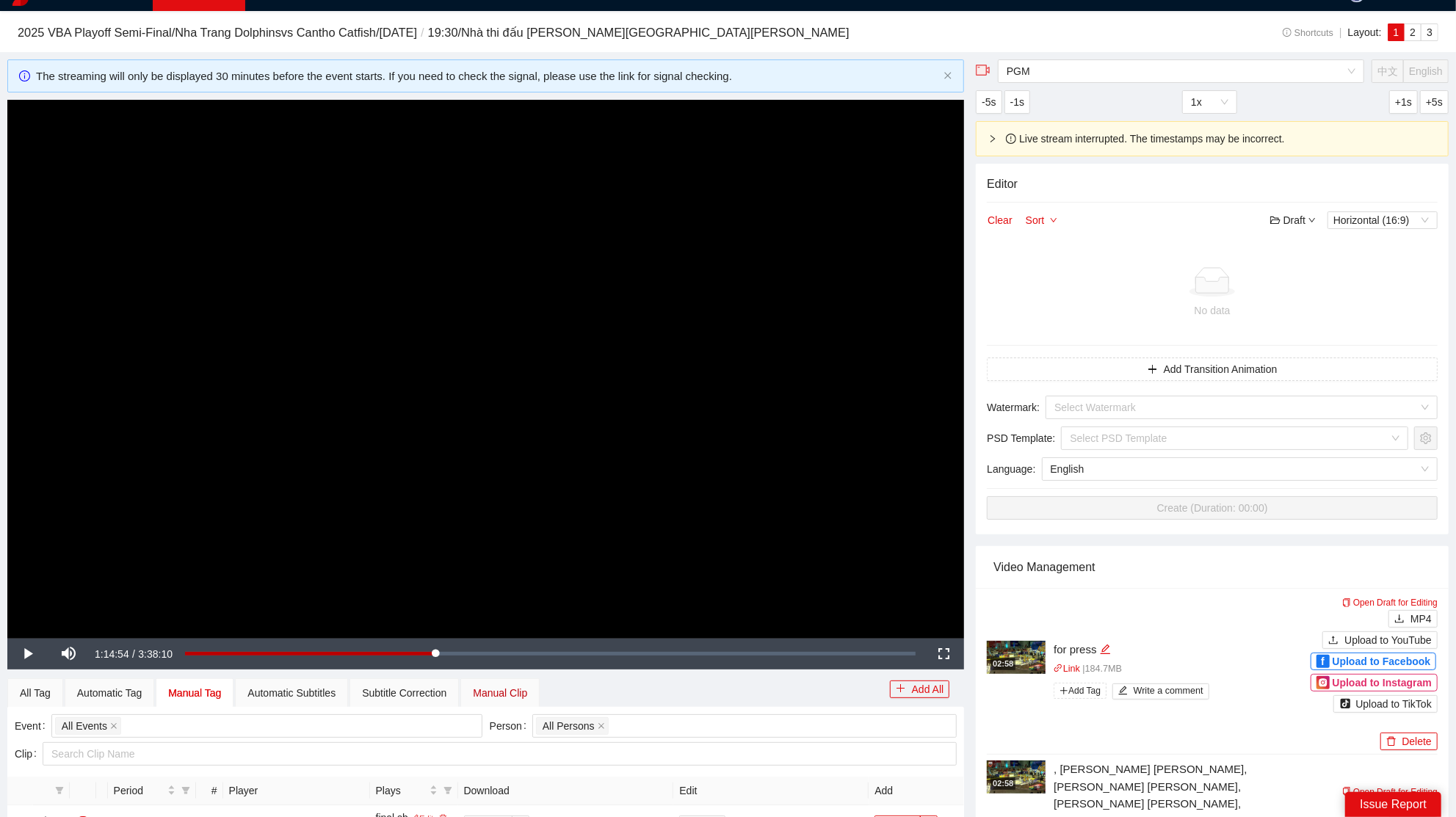
click at [509, 692] on div "Manual Clip" at bounding box center [500, 692] width 54 height 16
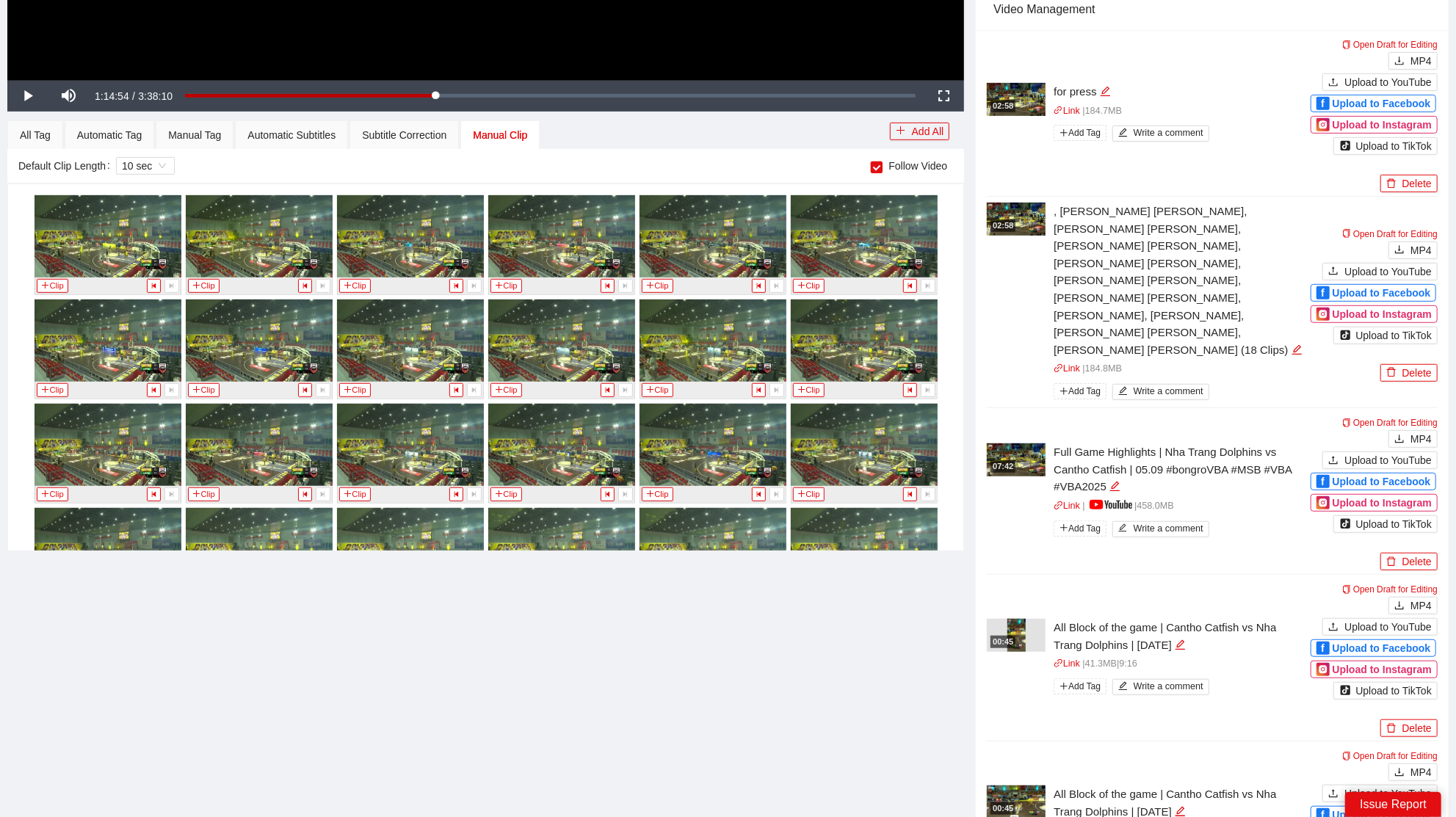
scroll to position [4128, 0]
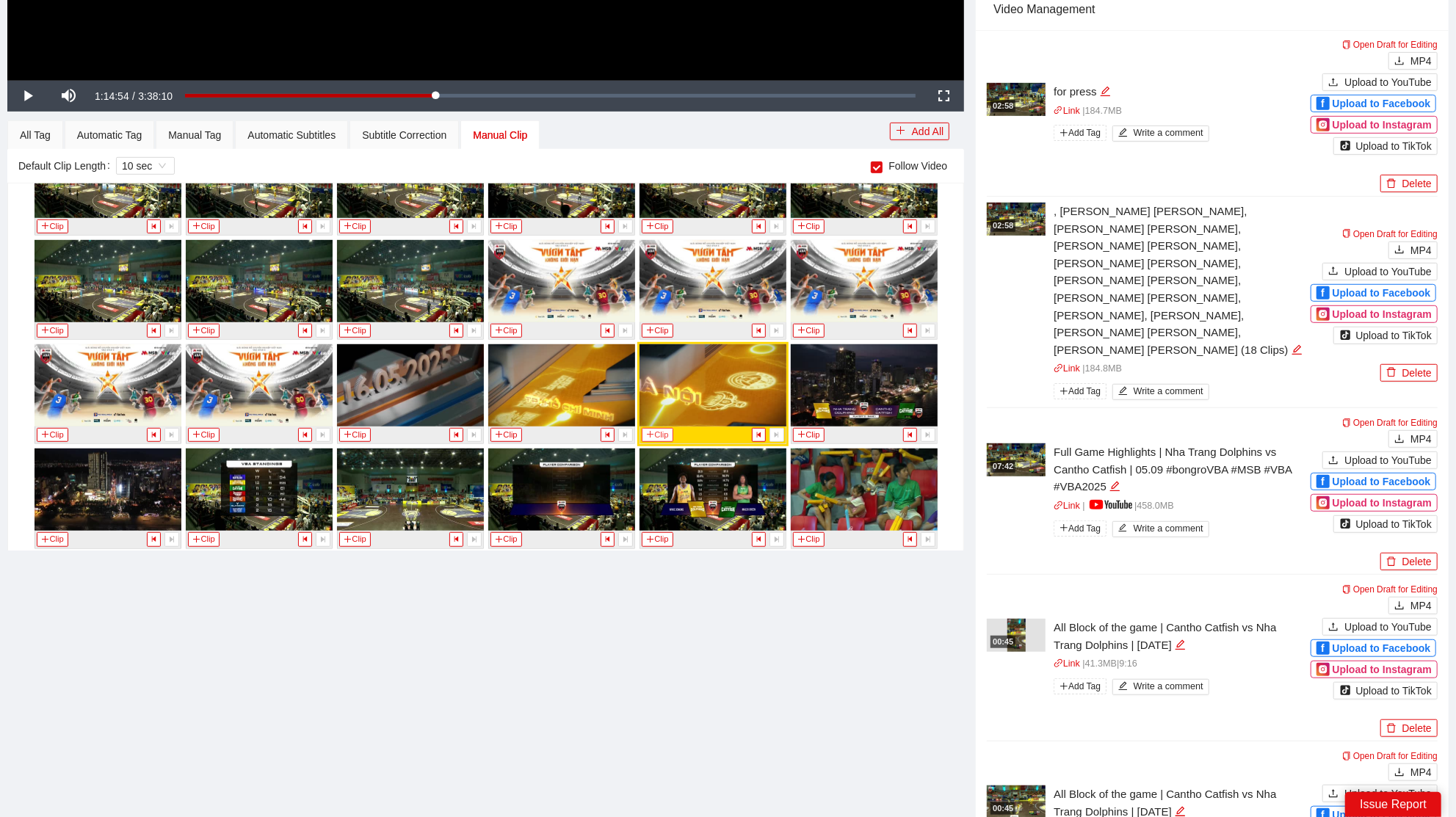
click at [653, 428] on button "Clip" at bounding box center [657, 435] width 32 height 14
click at [195, 132] on div "Manual Tag" at bounding box center [195, 134] width 53 height 16
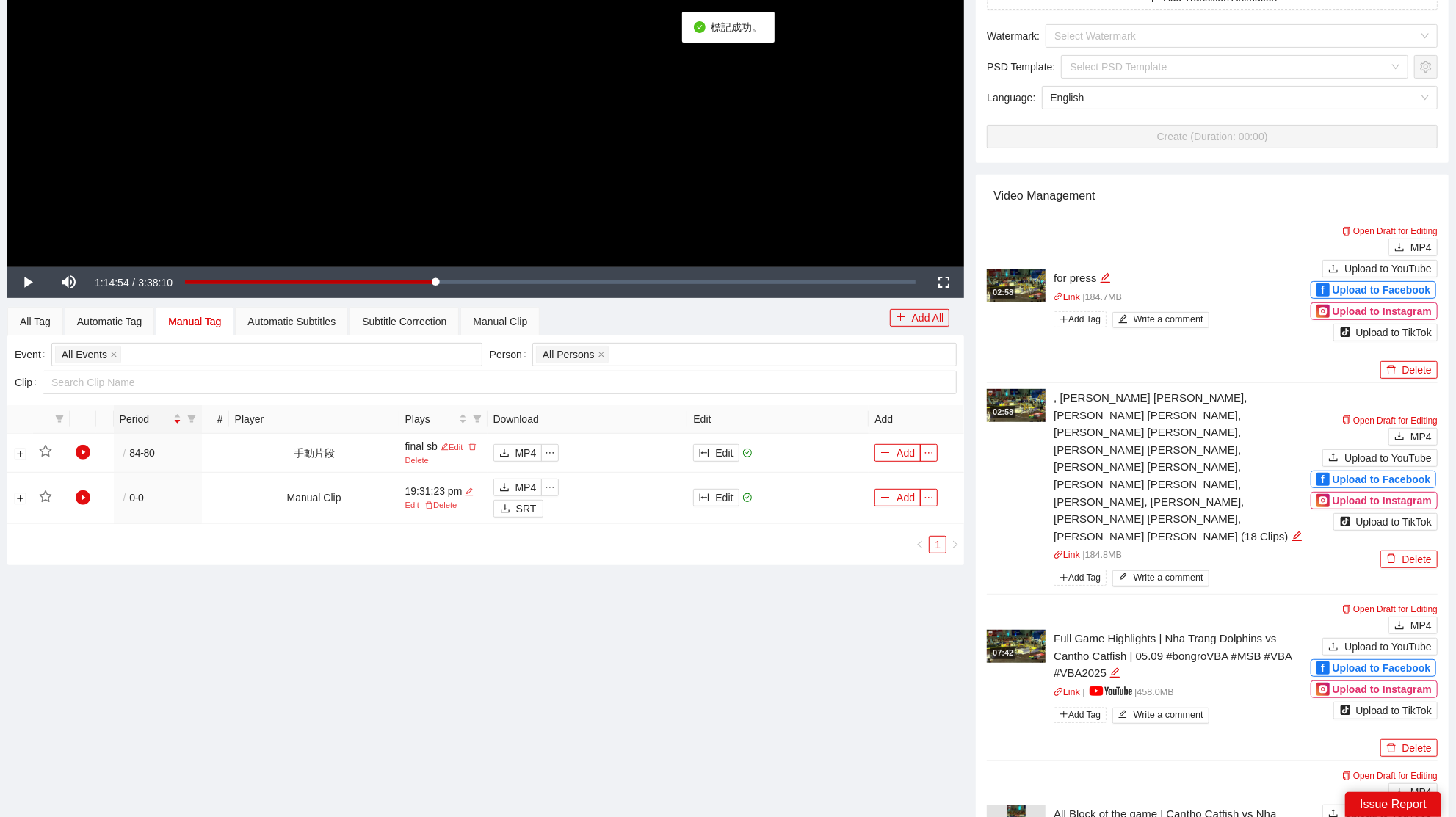
scroll to position [391, 0]
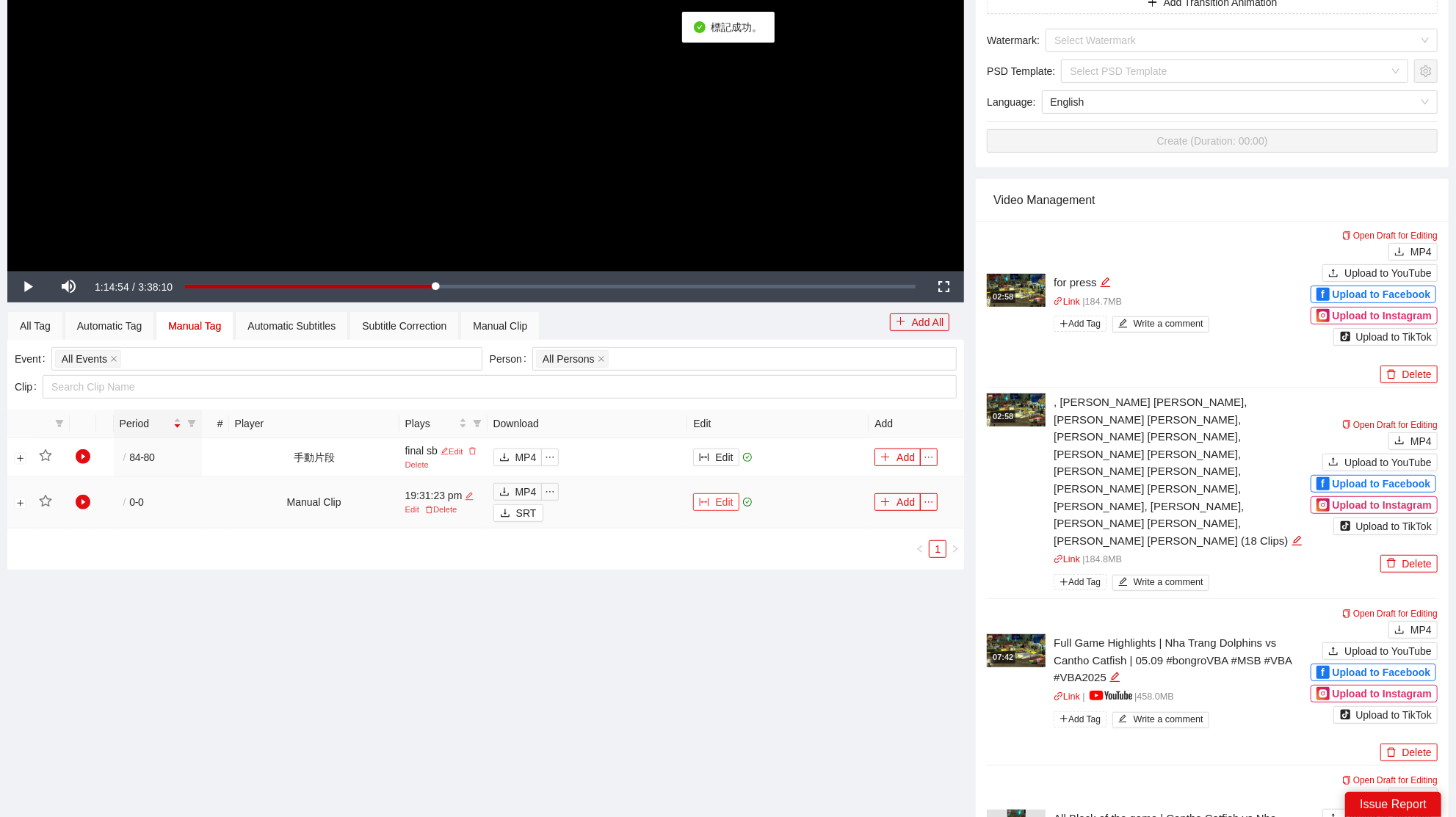
click at [712, 494] on button "Edit" at bounding box center [716, 501] width 45 height 17
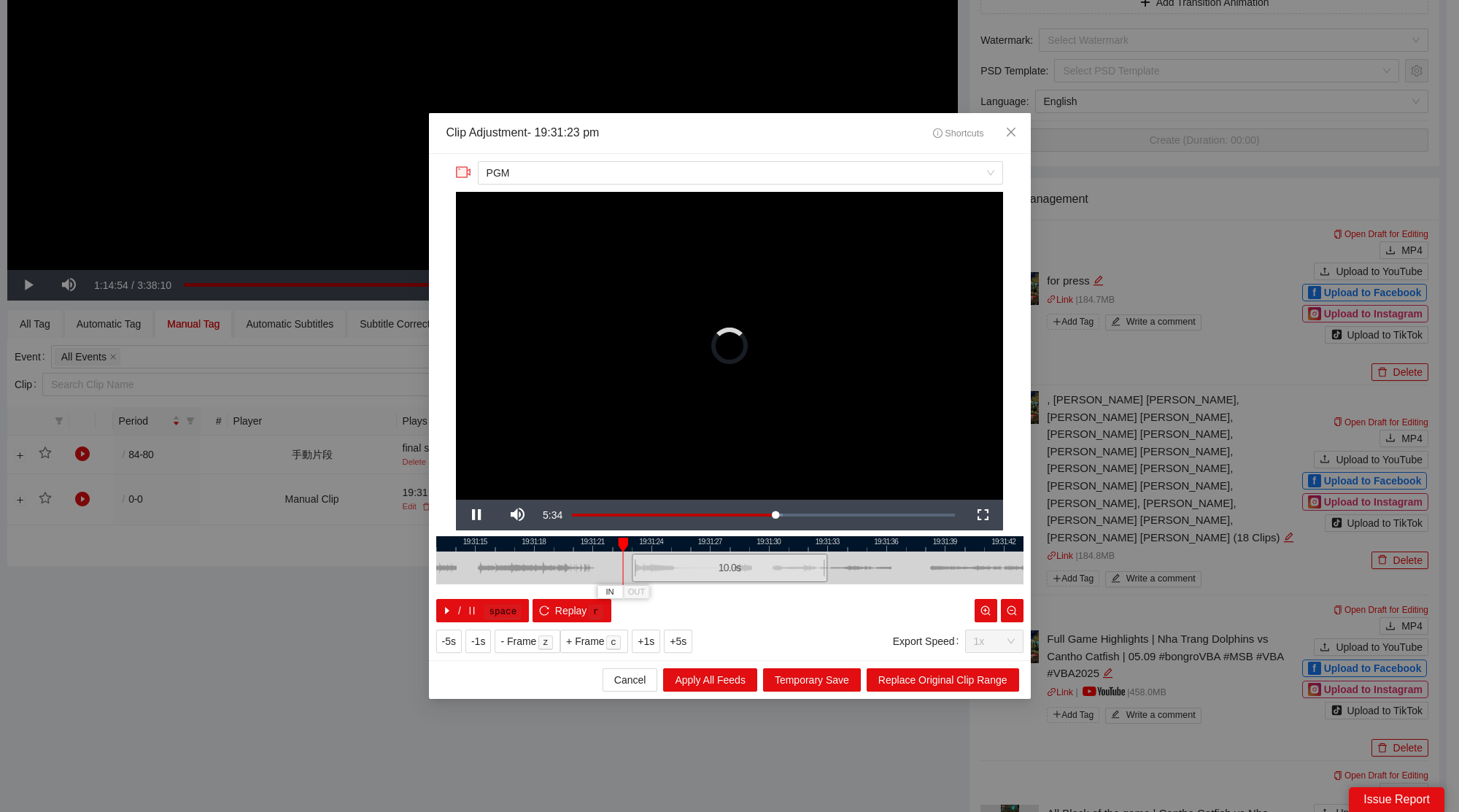
drag, startPoint x: 728, startPoint y: 538, endPoint x: 620, endPoint y: 541, distance: 108.0
click at [620, 541] on div at bounding box center [623, 545] width 10 height 14
click at [638, 540] on div at bounding box center [730, 544] width 587 height 15
click at [482, 515] on span "Video Player" at bounding box center [476, 515] width 41 height 0
drag, startPoint x: 481, startPoint y: 512, endPoint x: 440, endPoint y: 537, distance: 48.0
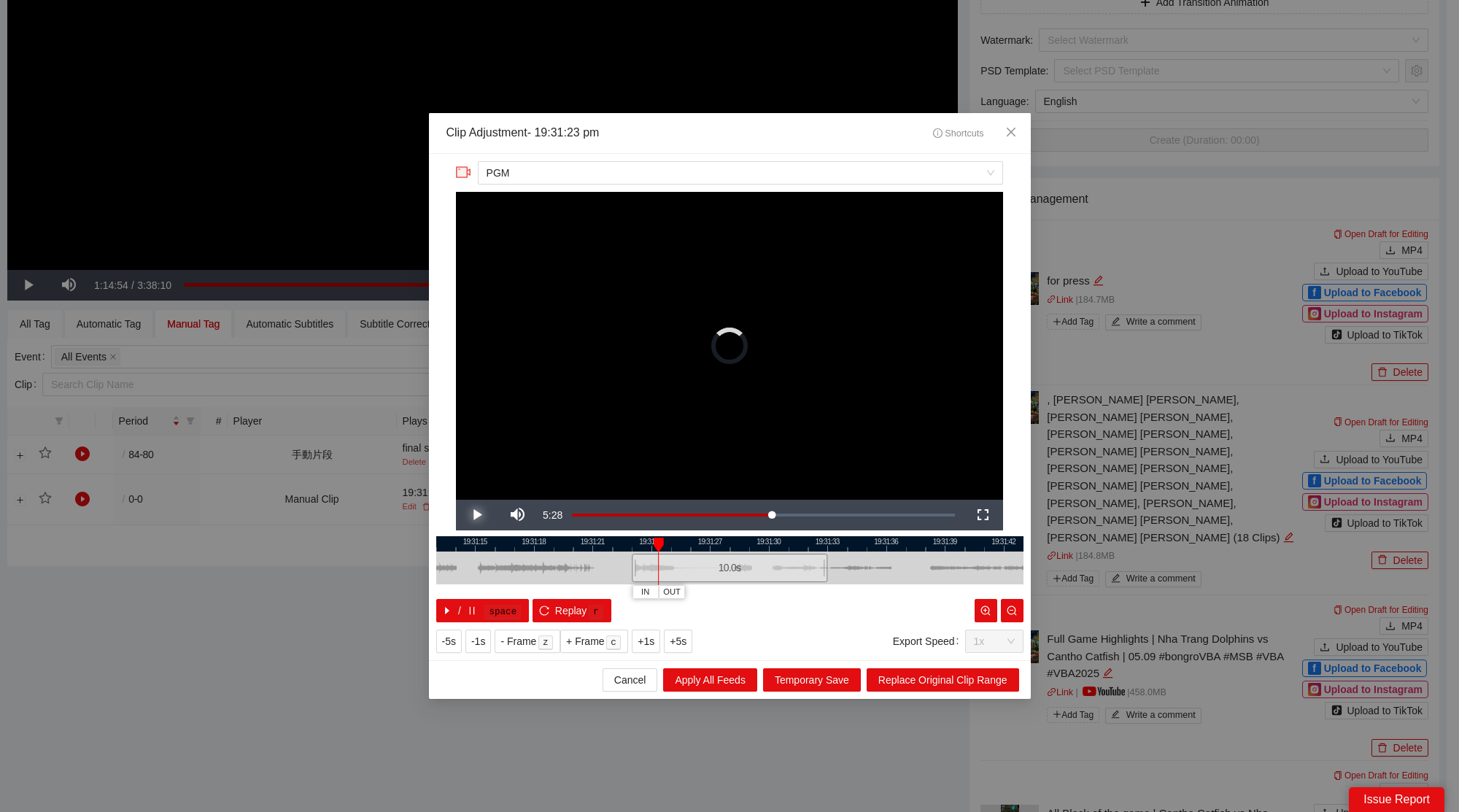
click at [441, 539] on div "**********" at bounding box center [729, 407] width 602 height 506
click at [480, 515] on span "Video Player" at bounding box center [476, 515] width 41 height 0
drag, startPoint x: 827, startPoint y: 566, endPoint x: 991, endPoint y: 563, distance: 164.0
click at [991, 563] on div at bounding box center [992, 568] width 9 height 33
click at [983, 679] on span "Replace Original Clip Range" at bounding box center [943, 679] width 129 height 16
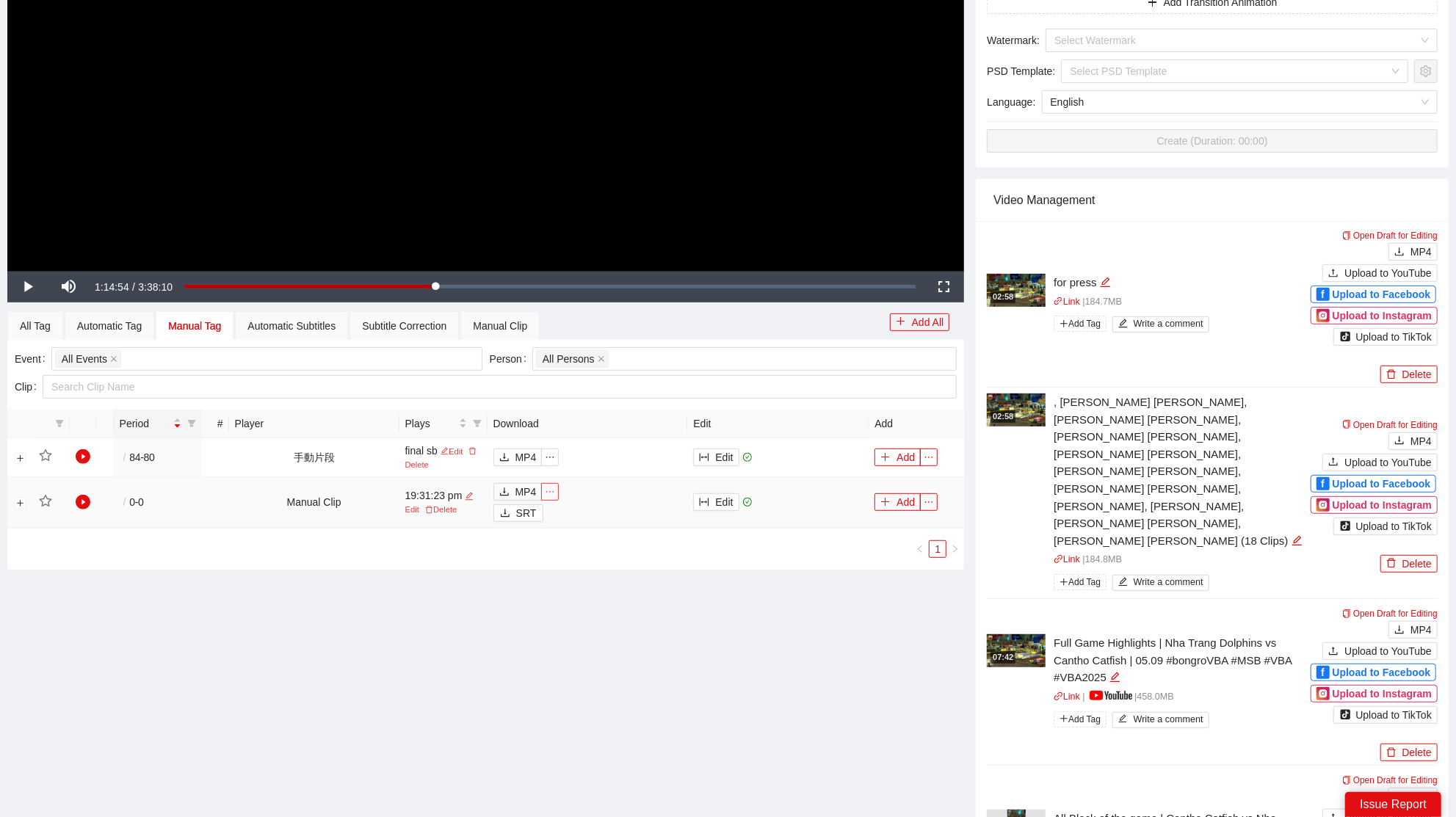
click at [546, 486] on span "ellipsis" at bounding box center [550, 491] width 16 height 11
click at [534, 508] on div "PGM" at bounding box center [521, 513] width 37 height 16
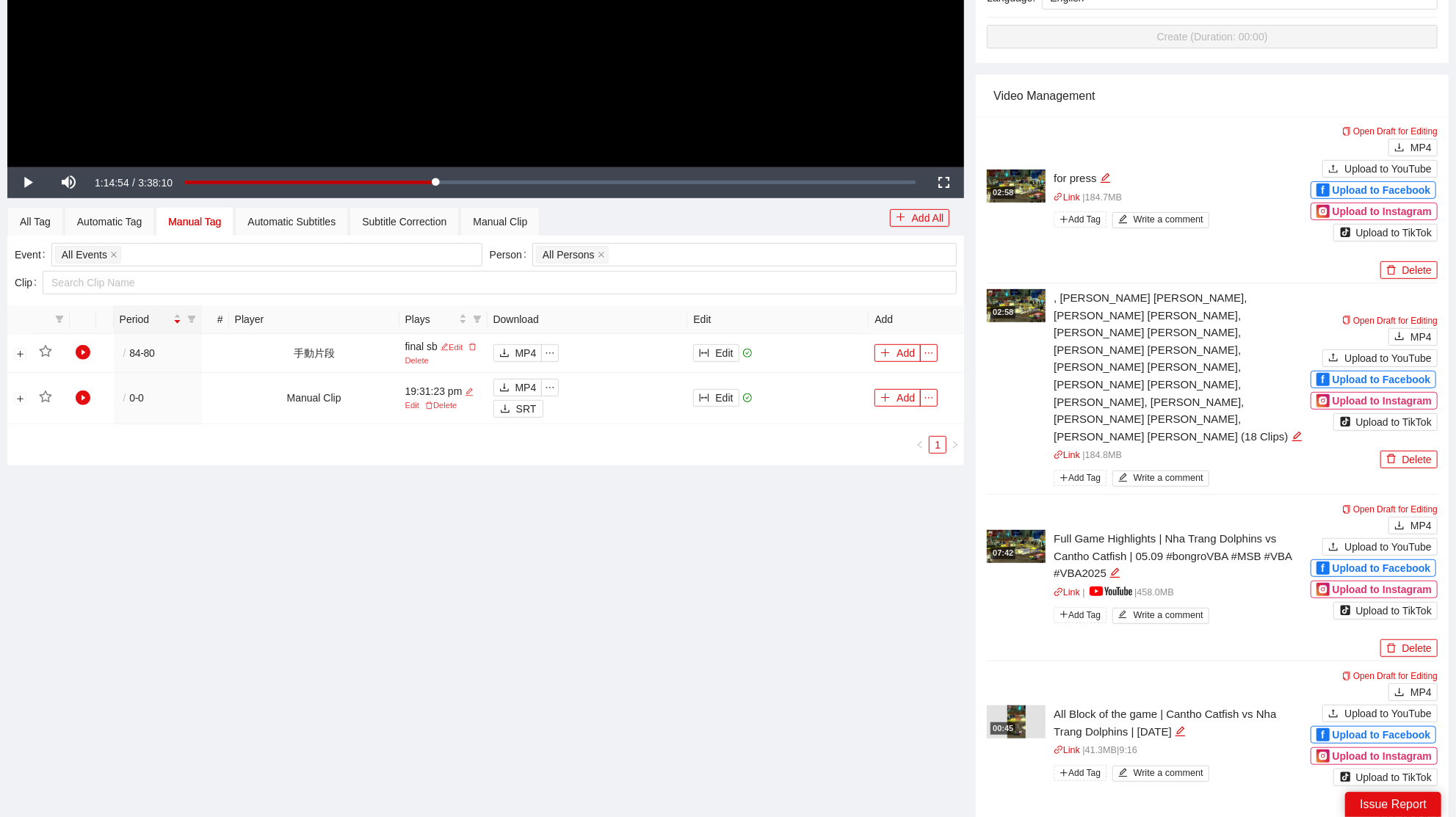
scroll to position [757, 0]
